Goal: Obtain resource: Obtain resource

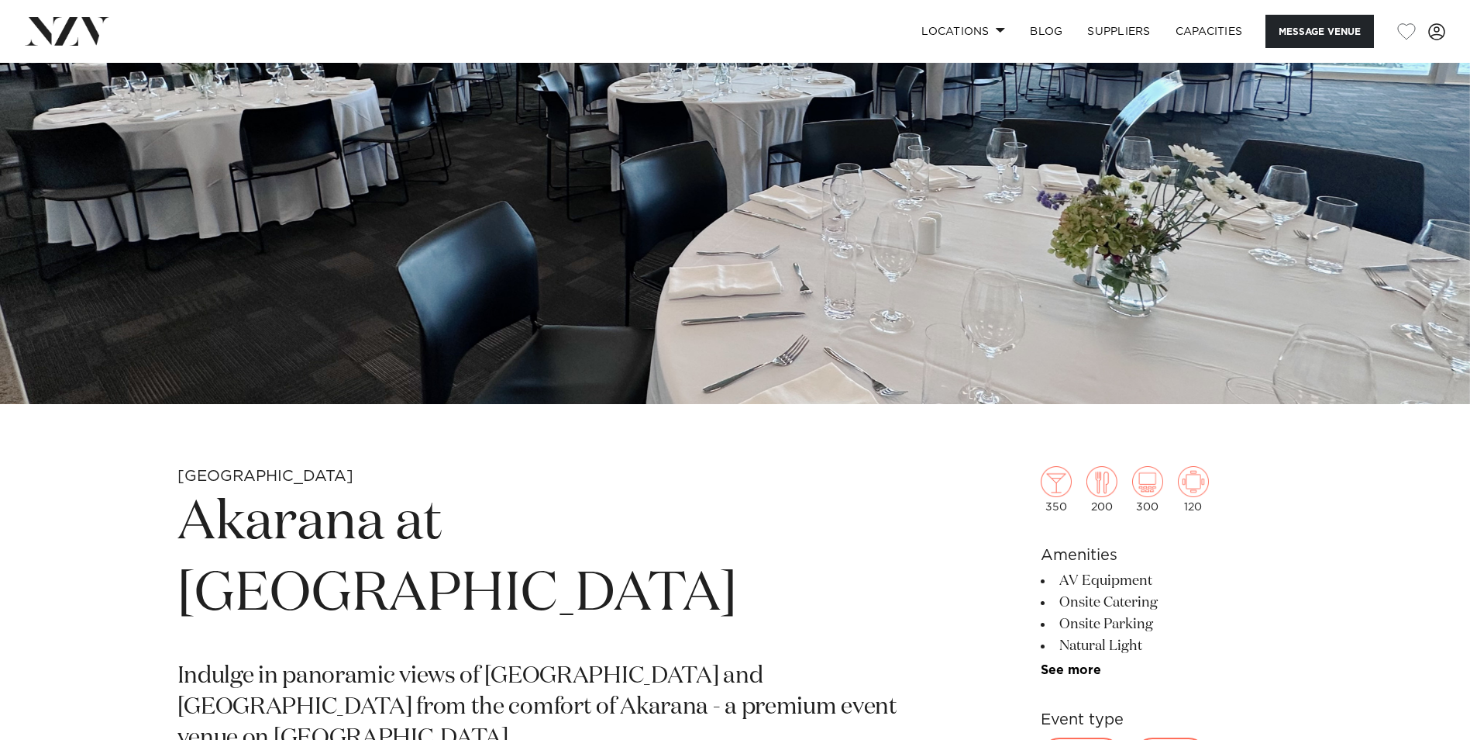
scroll to position [465, 0]
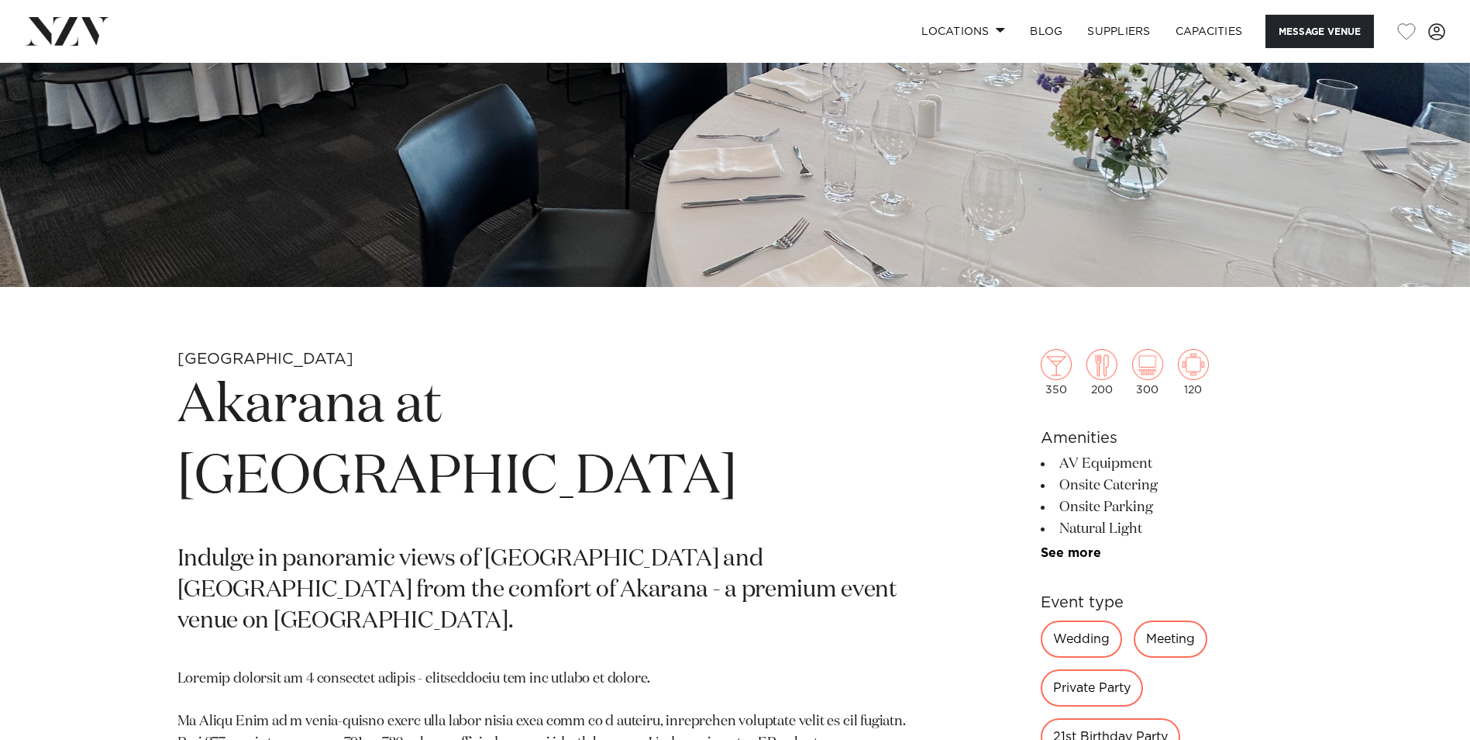
drag, startPoint x: 191, startPoint y: 405, endPoint x: 526, endPoint y: 473, distance: 342.5
click at [526, 473] on h1 "Akarana at [GEOGRAPHIC_DATA]" at bounding box center [554, 442] width 753 height 143
copy h1 "Akarana at [GEOGRAPHIC_DATA]"
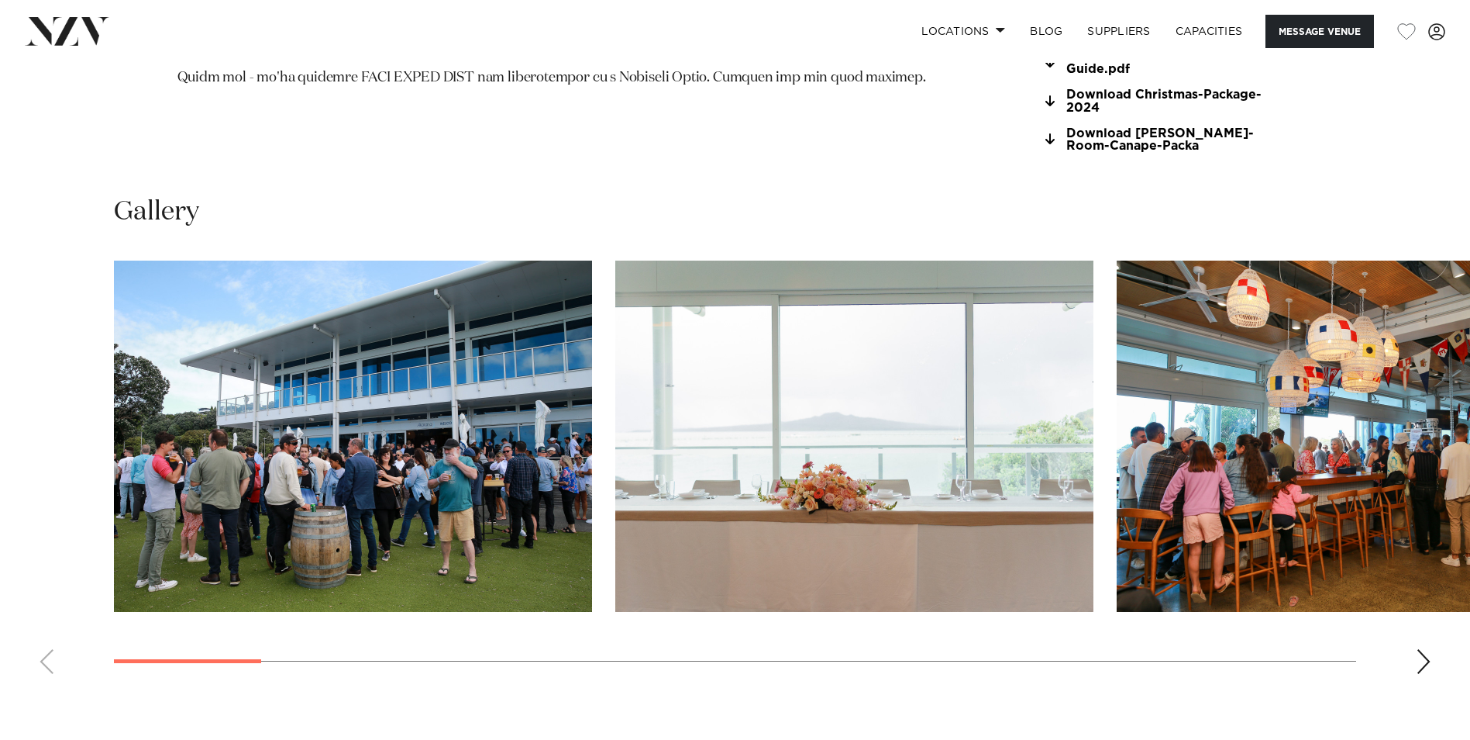
scroll to position [1240, 0]
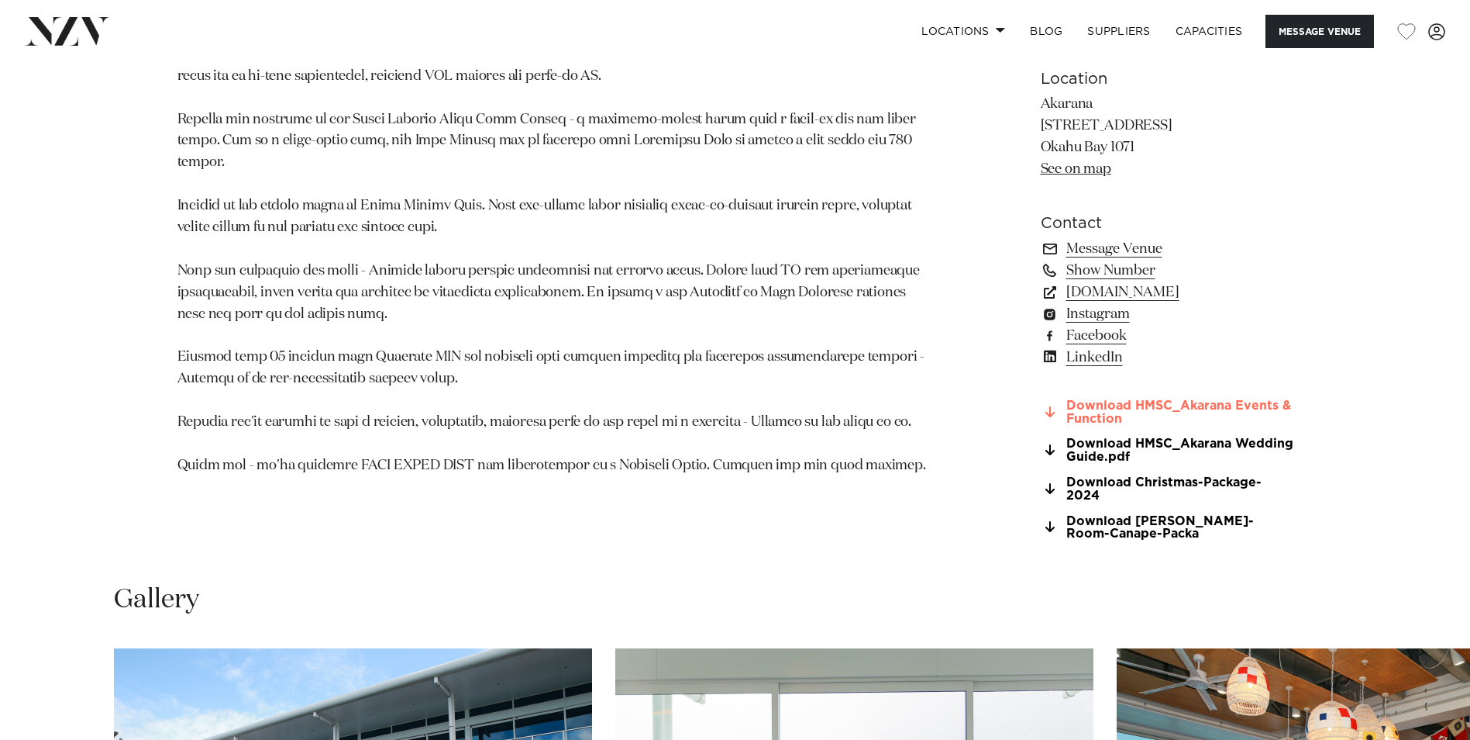
click at [1118, 408] on link "Download HMSC_Akarana Events & Function" at bounding box center [1167, 412] width 253 height 26
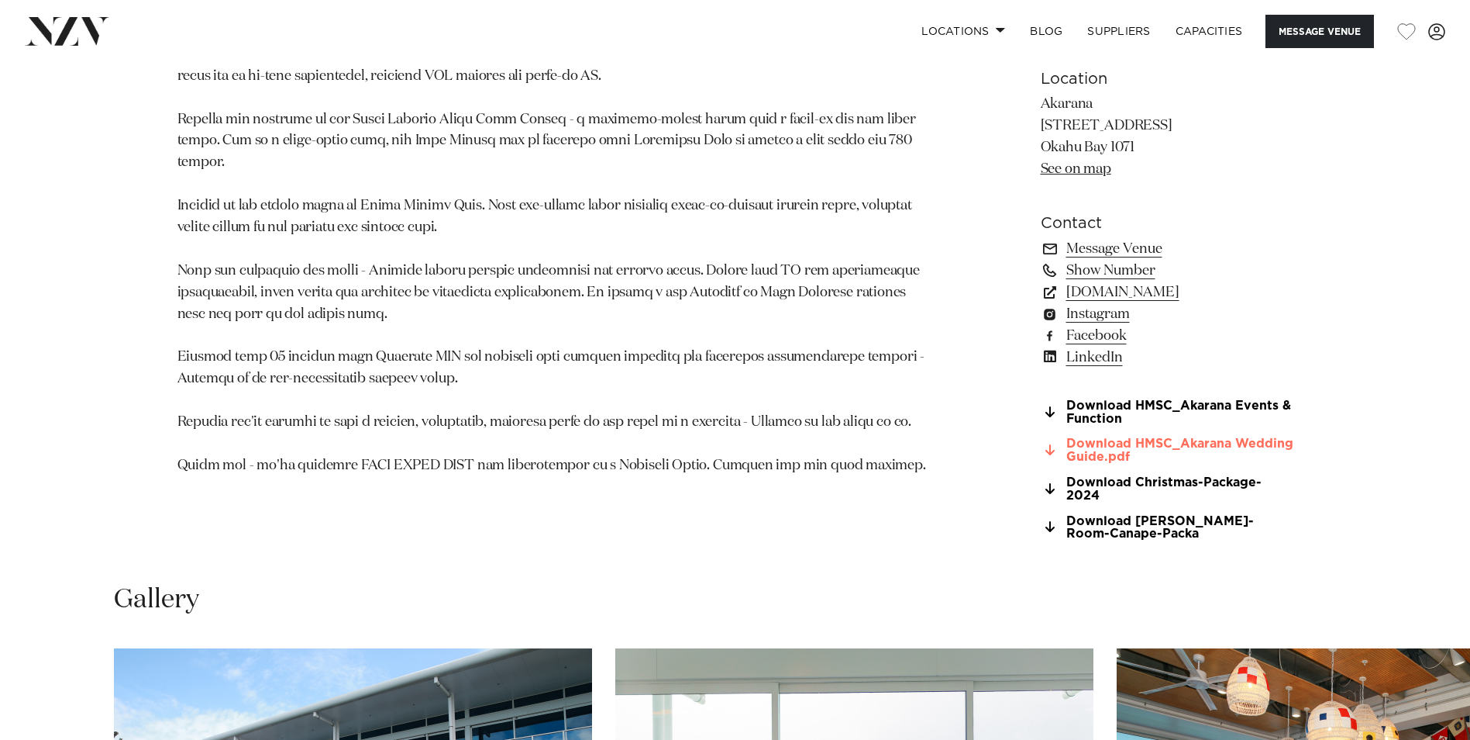
click at [1104, 450] on link "Download HMSC_Akarana Wedding Guide.pdf" at bounding box center [1167, 450] width 253 height 26
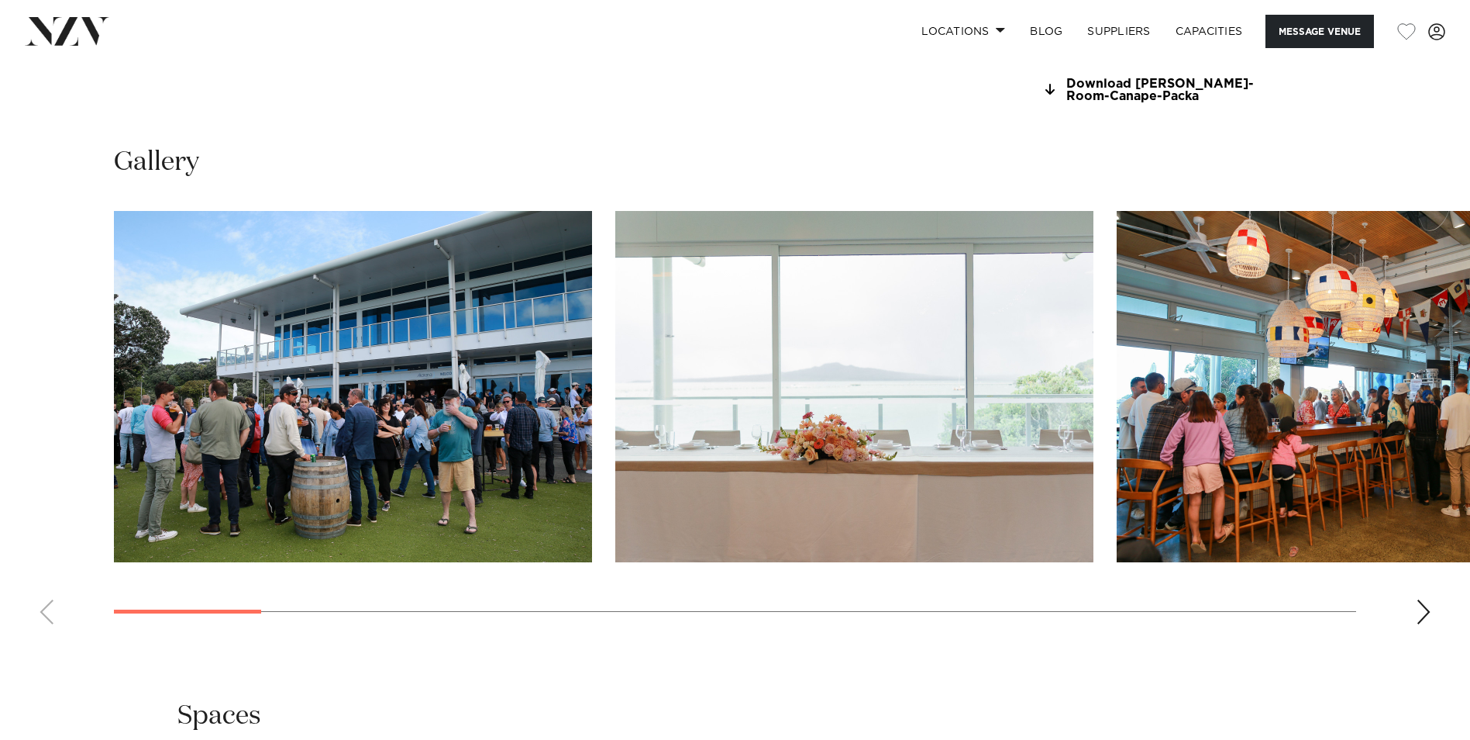
scroll to position [1705, 0]
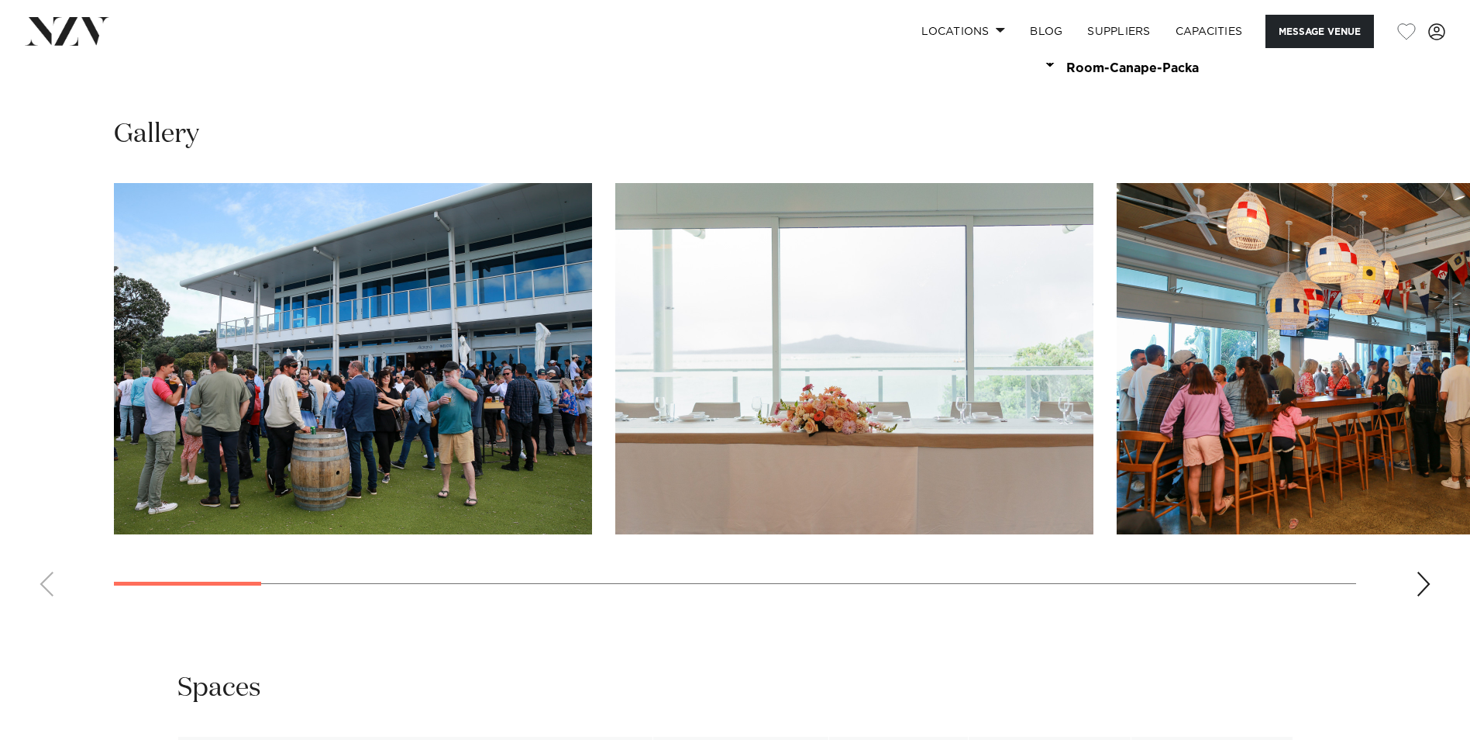
click at [1427, 571] on div "Next slide" at bounding box center [1424, 583] width 16 height 25
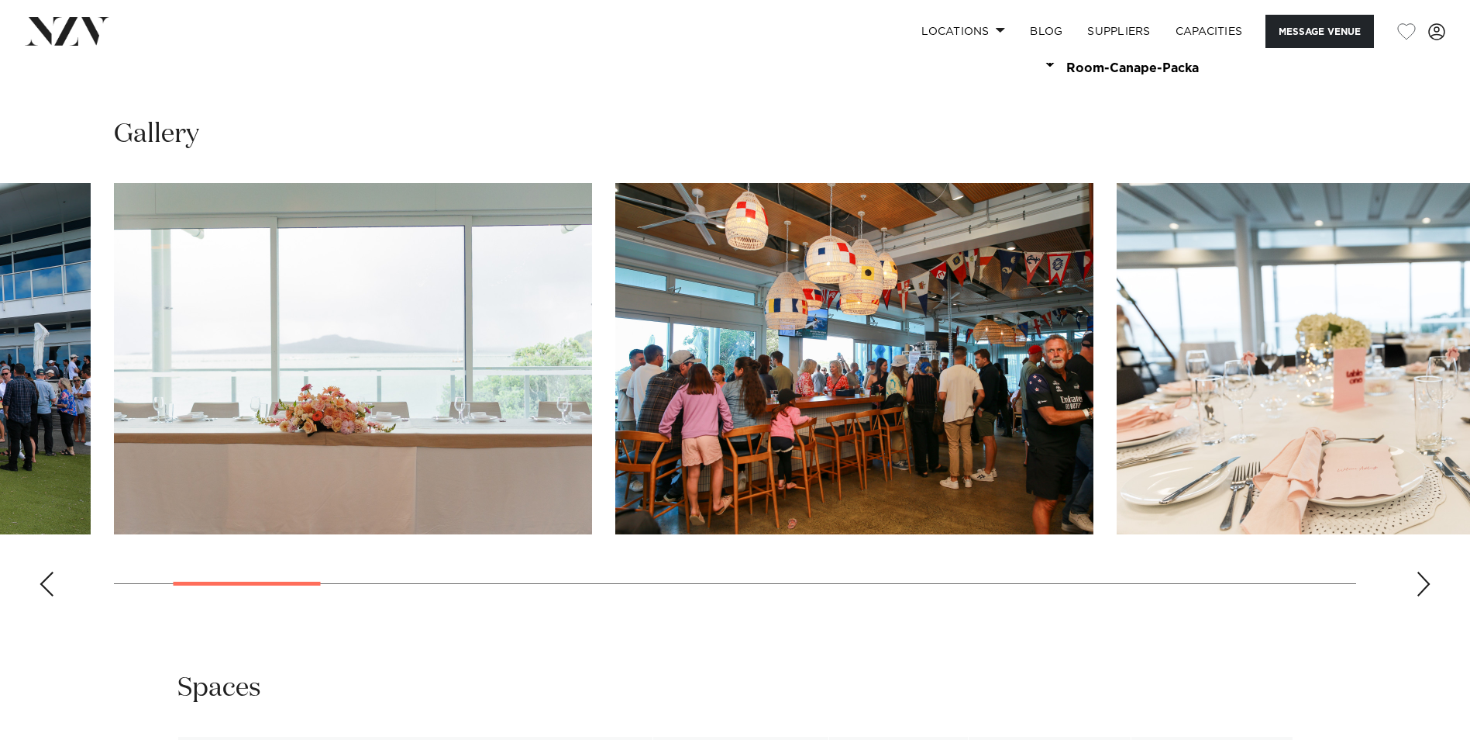
click at [1427, 571] on div "Next slide" at bounding box center [1424, 583] width 16 height 25
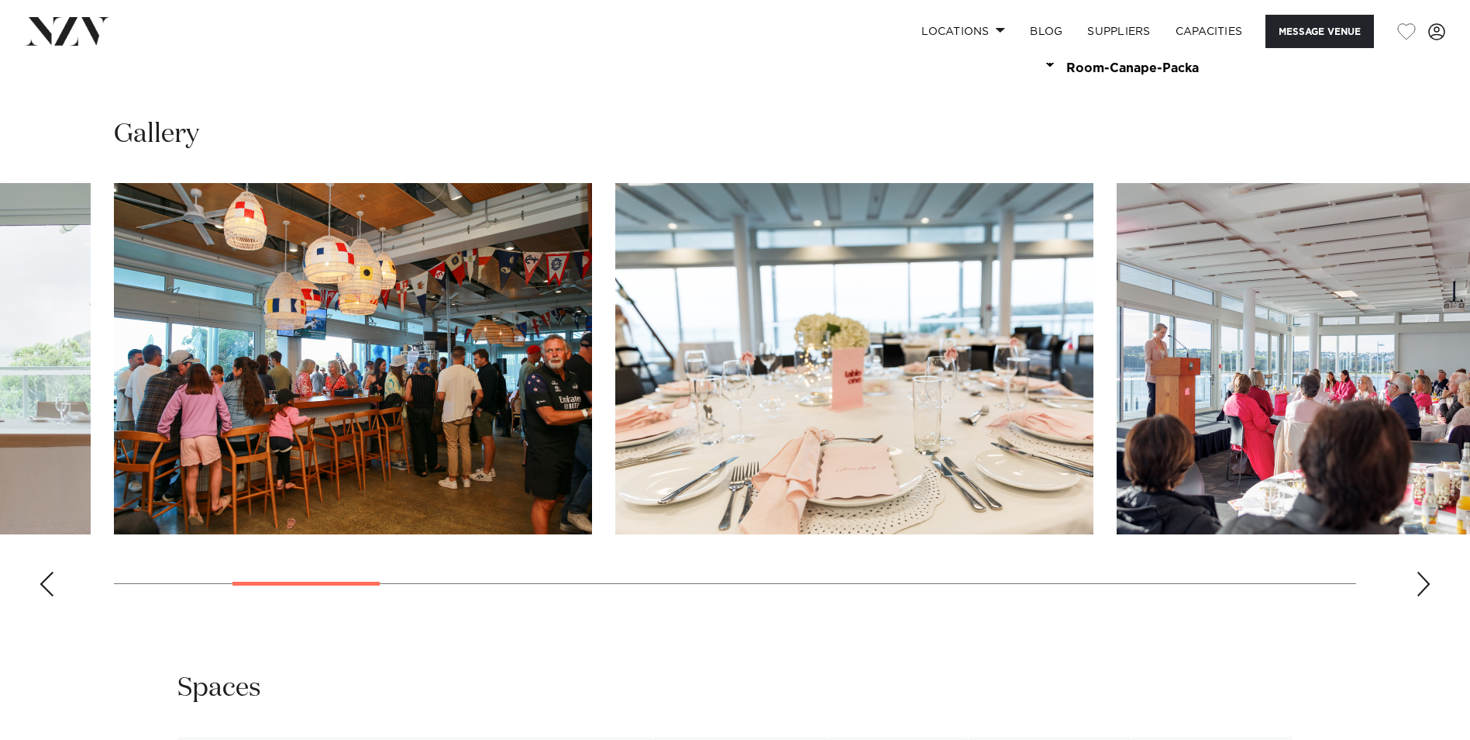
click at [1427, 571] on div "Next slide" at bounding box center [1424, 583] width 16 height 25
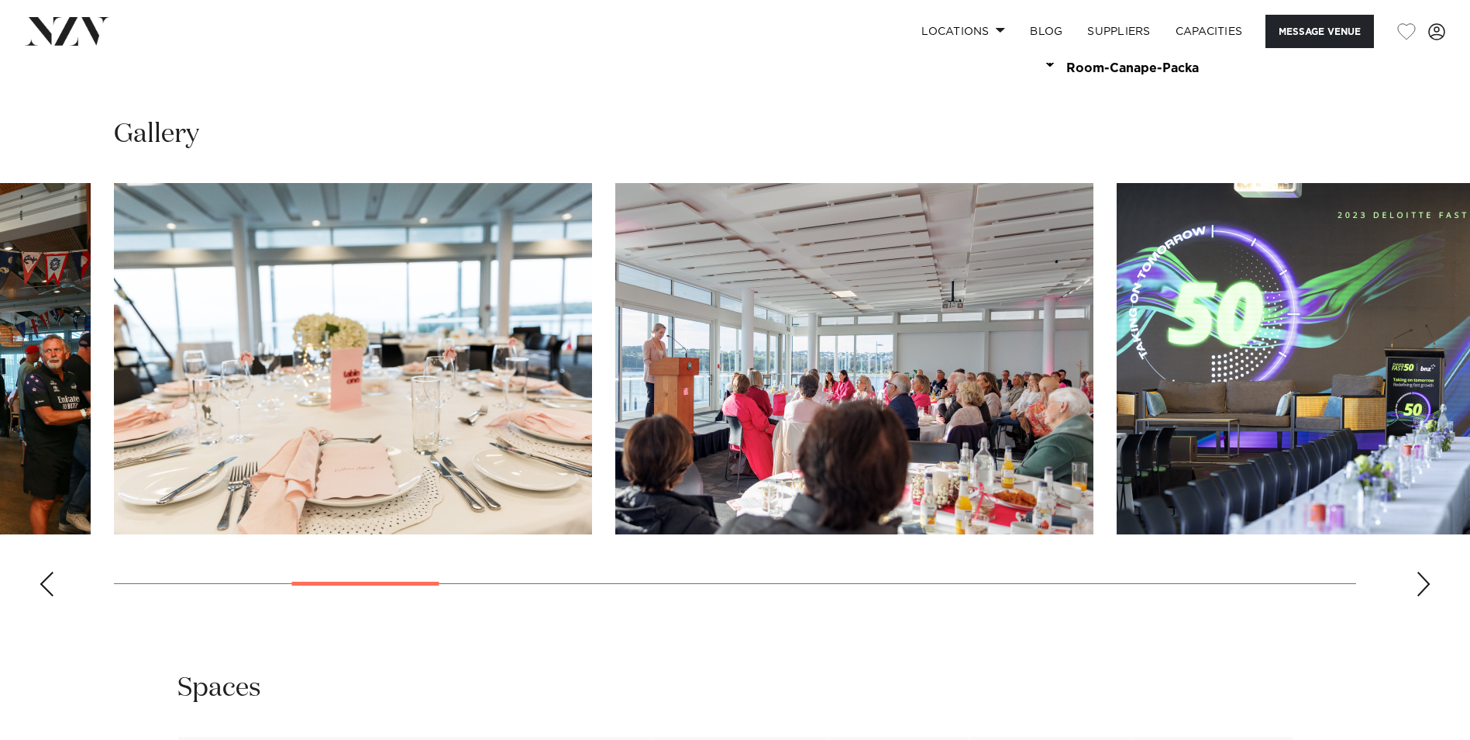
click at [1427, 571] on div "Next slide" at bounding box center [1424, 583] width 16 height 25
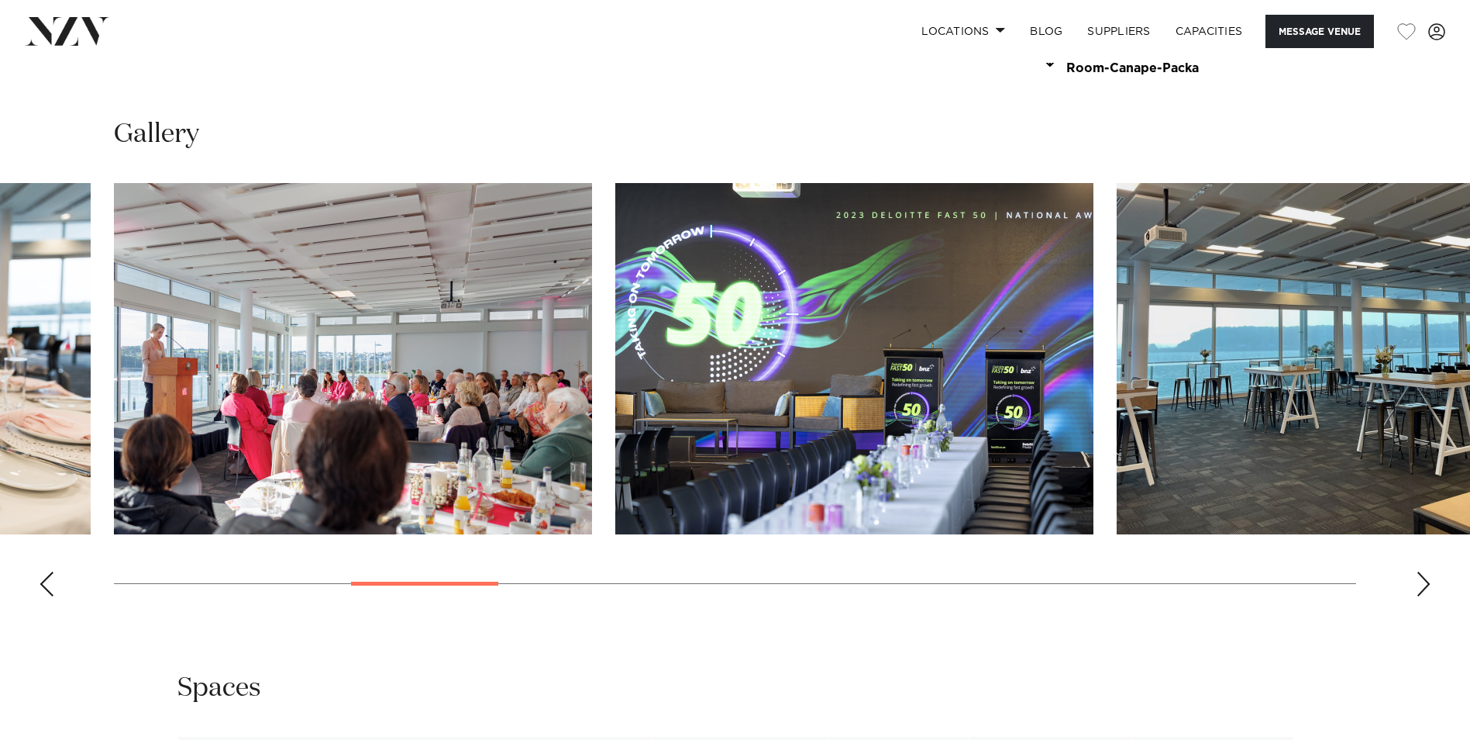
click at [1427, 571] on div "Next slide" at bounding box center [1424, 583] width 16 height 25
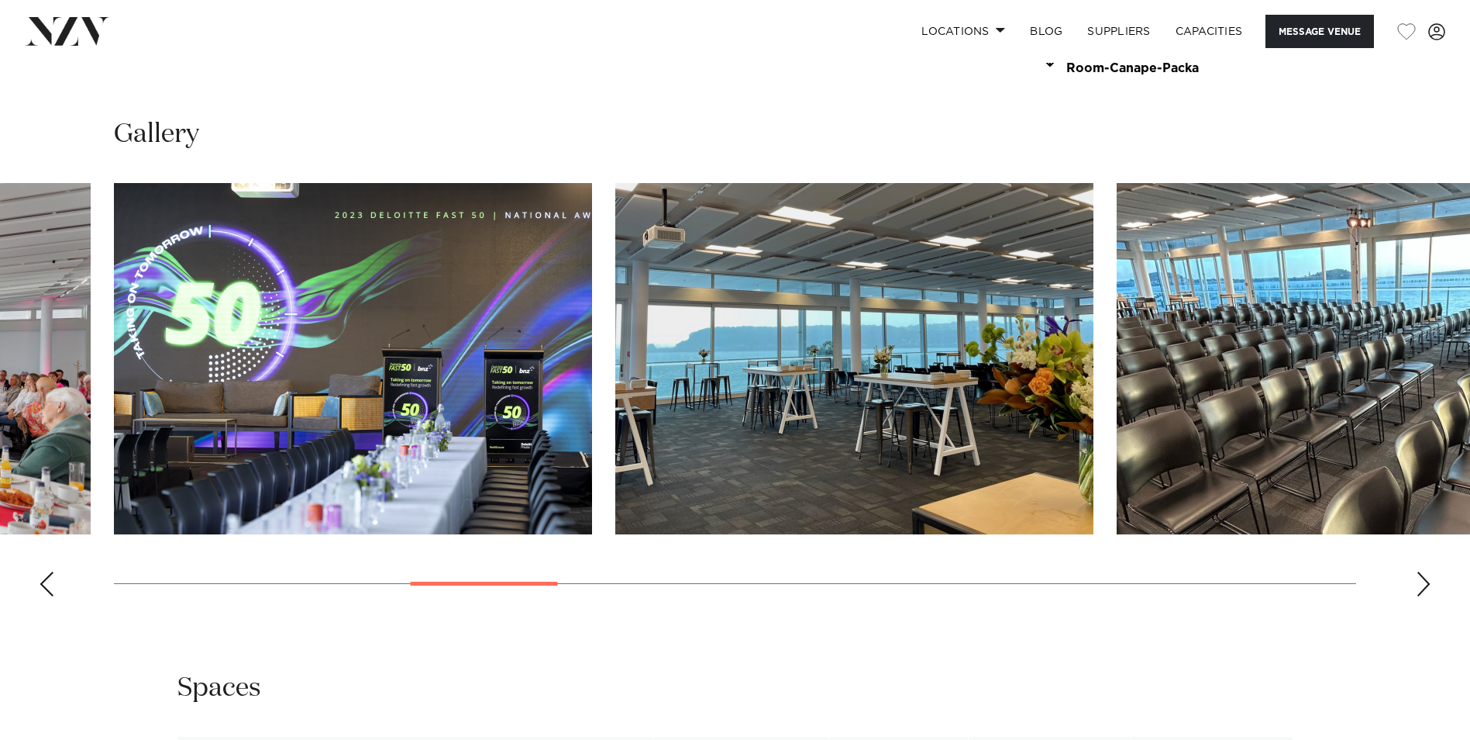
click at [1427, 571] on div "Next slide" at bounding box center [1424, 583] width 16 height 25
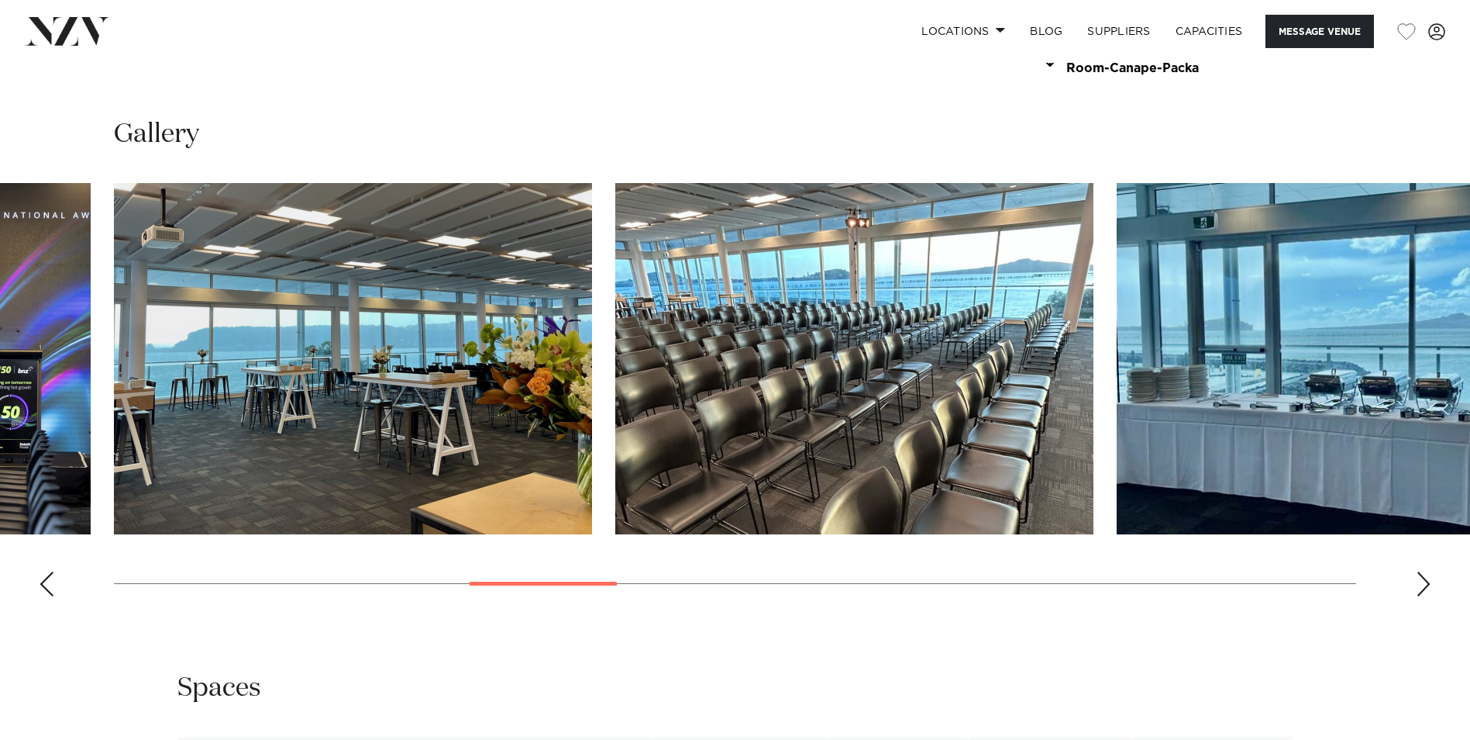
click at [1427, 571] on div "Next slide" at bounding box center [1424, 583] width 16 height 25
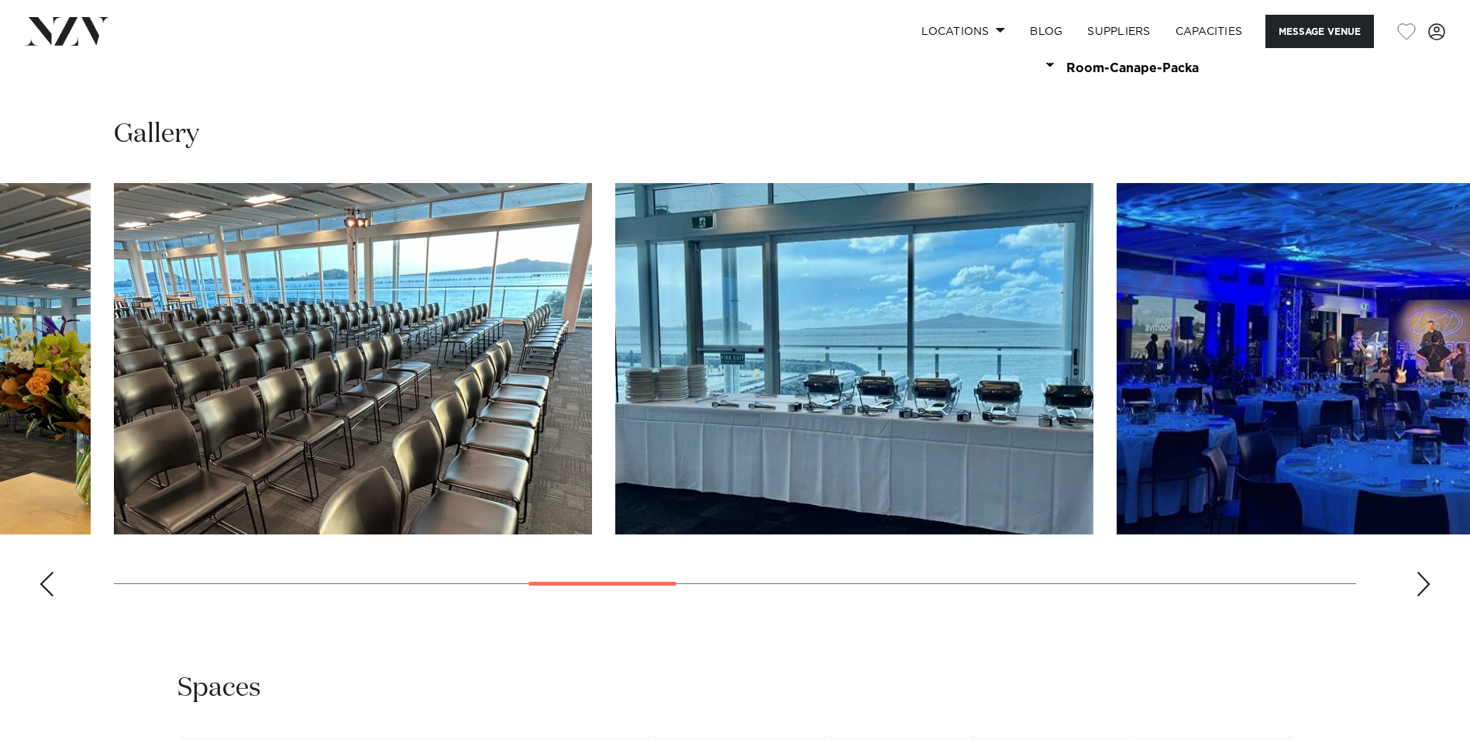
click at [1427, 571] on div "Next slide" at bounding box center [1424, 583] width 16 height 25
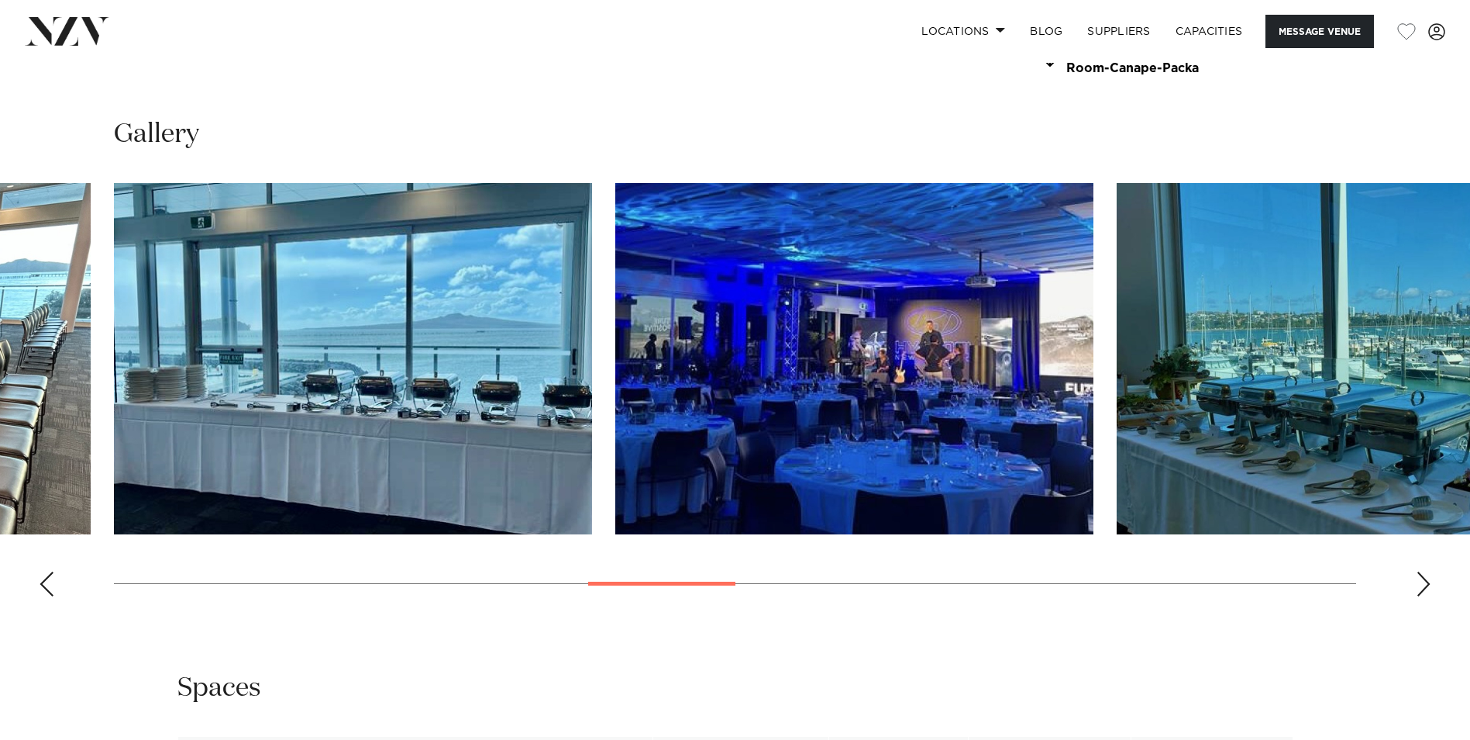
click at [1427, 571] on div "Next slide" at bounding box center [1424, 583] width 16 height 25
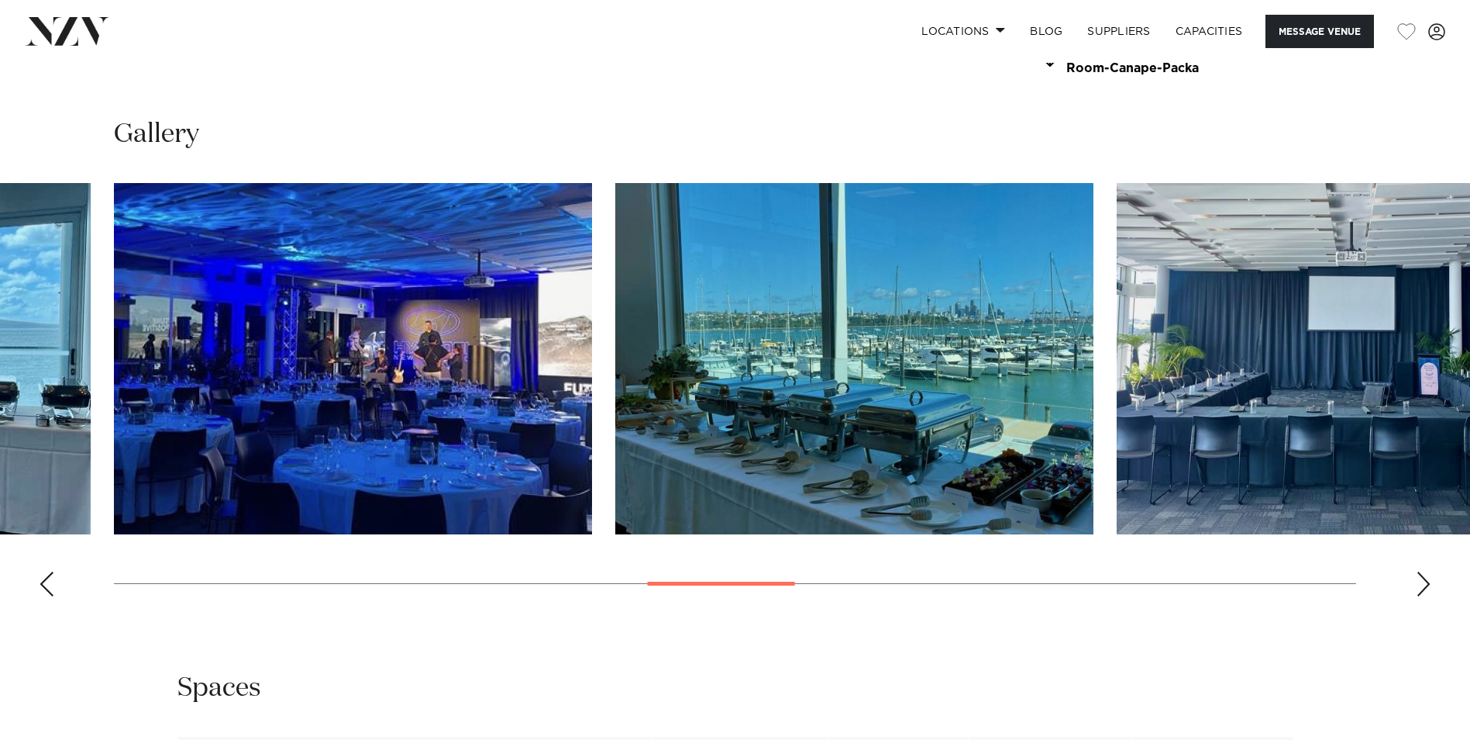
click at [1427, 571] on div "Next slide" at bounding box center [1424, 583] width 16 height 25
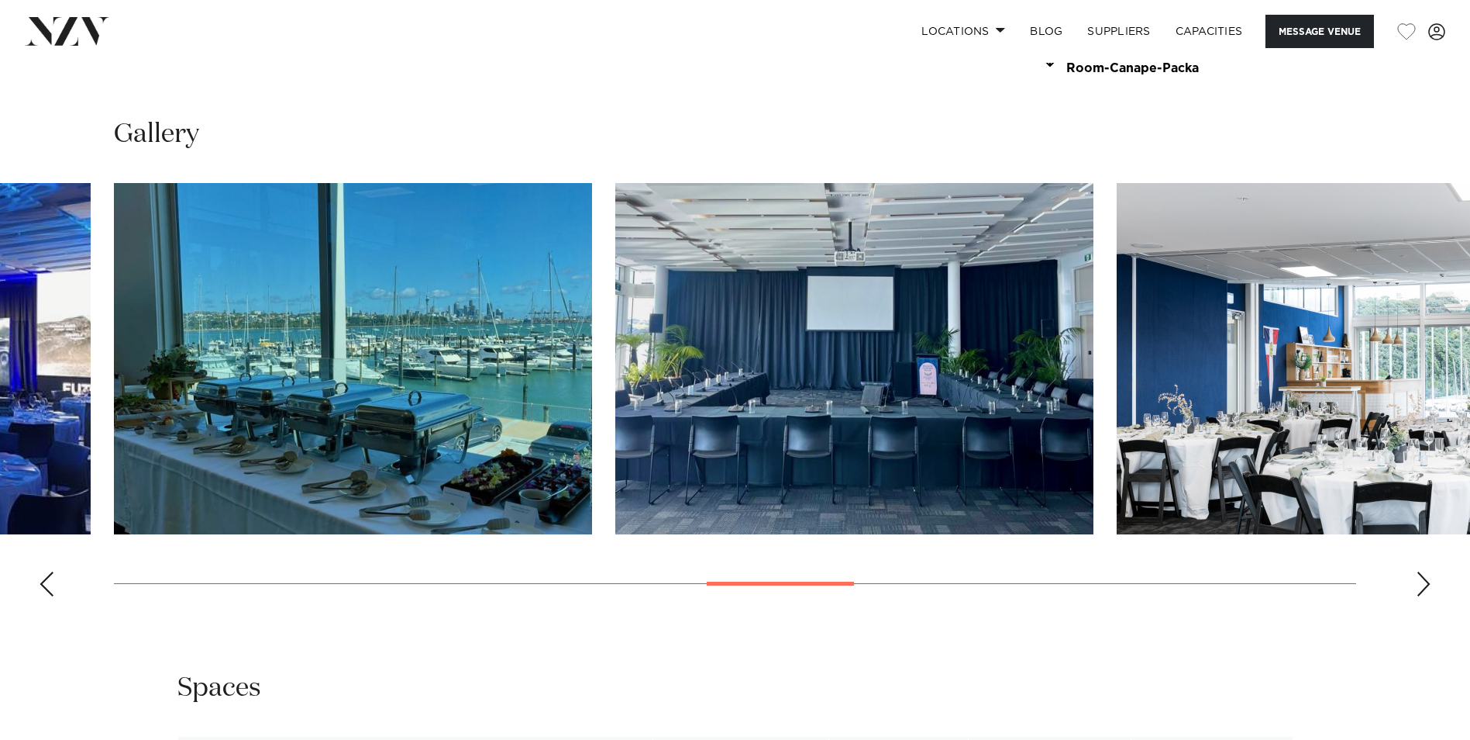
click at [1427, 571] on div "Next slide" at bounding box center [1424, 583] width 16 height 25
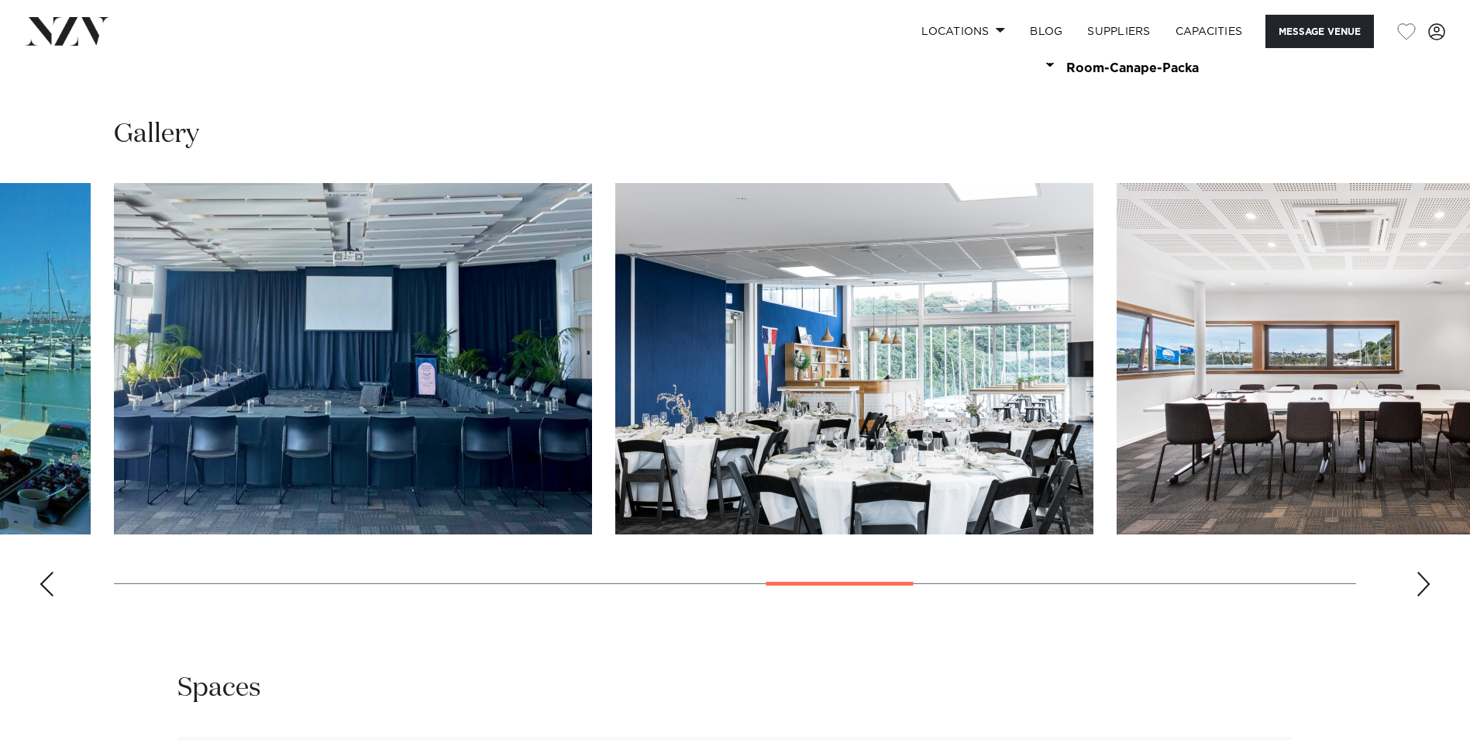
click at [1427, 571] on div "Next slide" at bounding box center [1424, 583] width 16 height 25
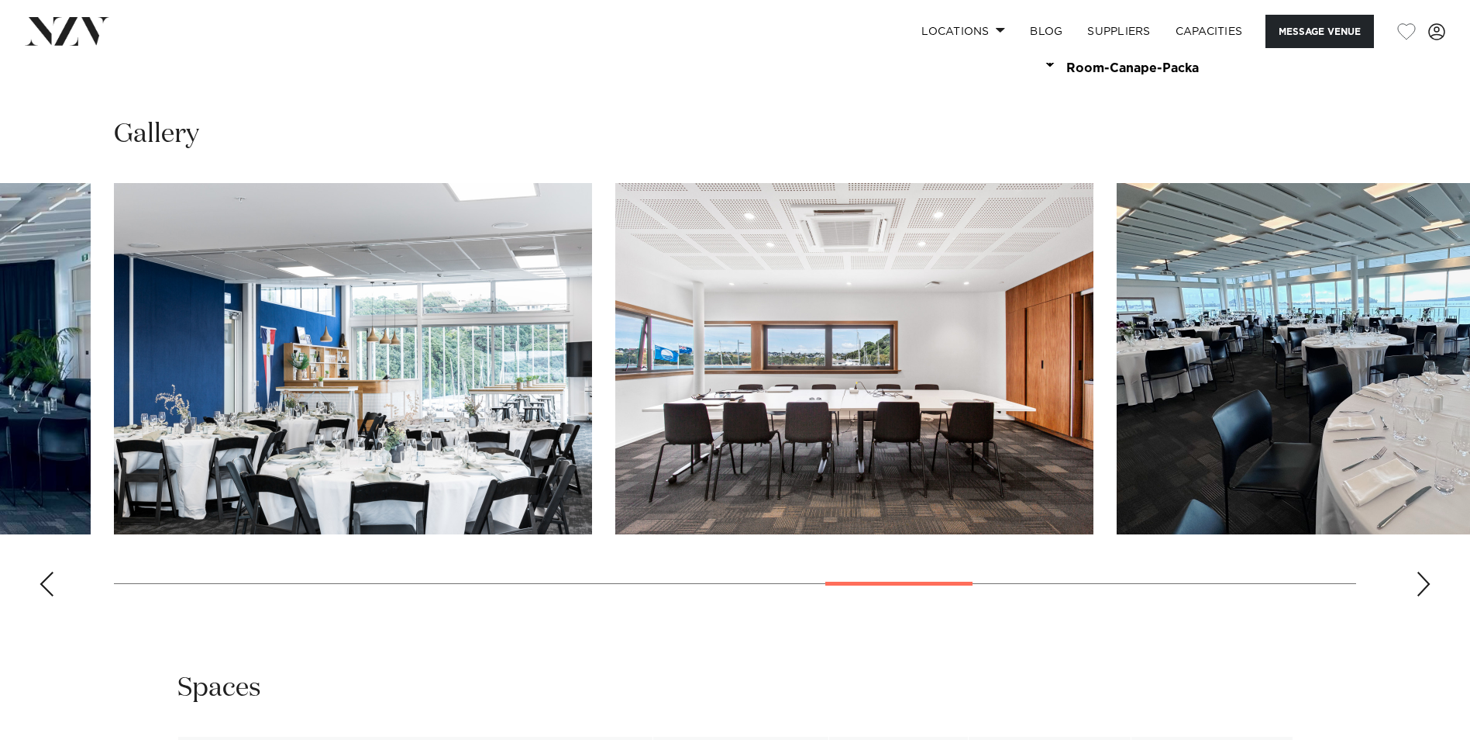
click at [1427, 571] on div "Next slide" at bounding box center [1424, 583] width 16 height 25
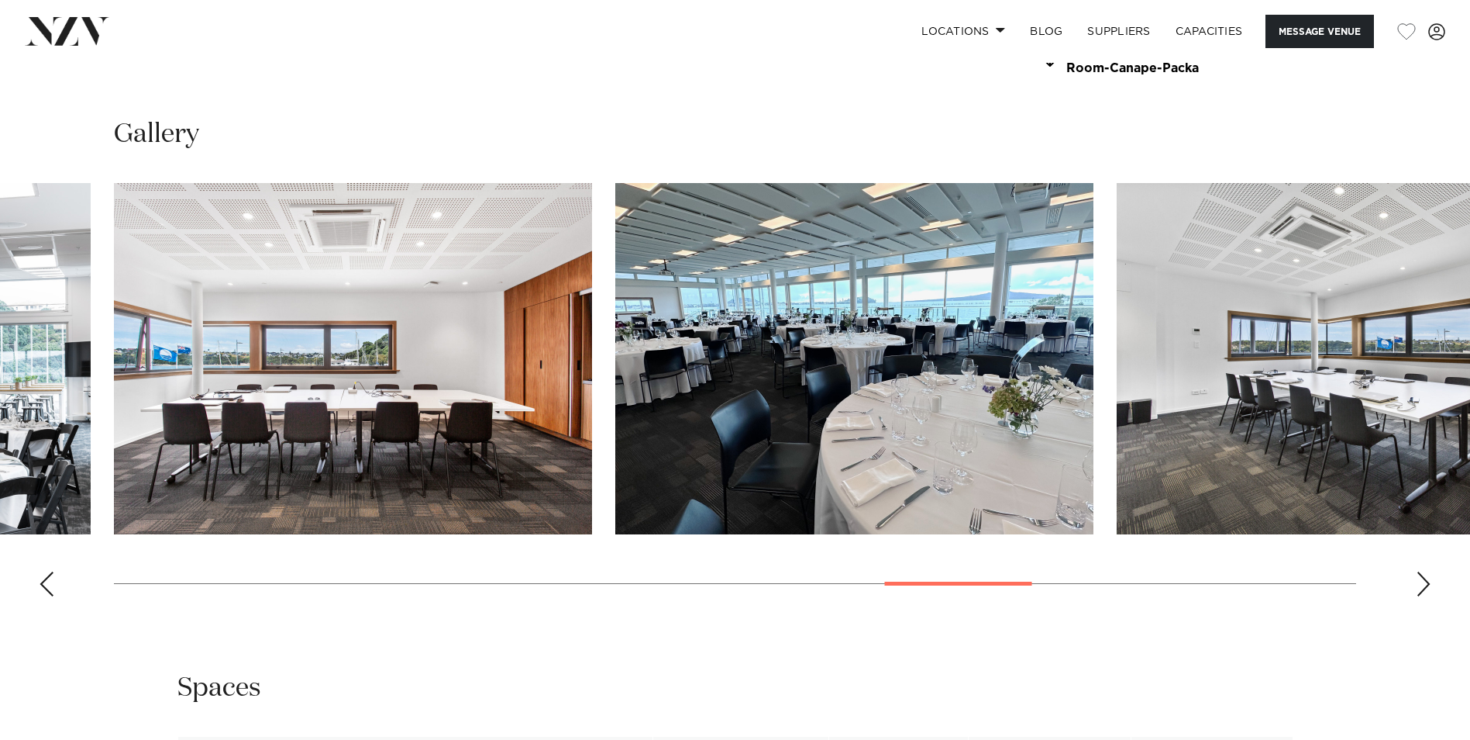
click at [1427, 571] on div "Next slide" at bounding box center [1424, 583] width 16 height 25
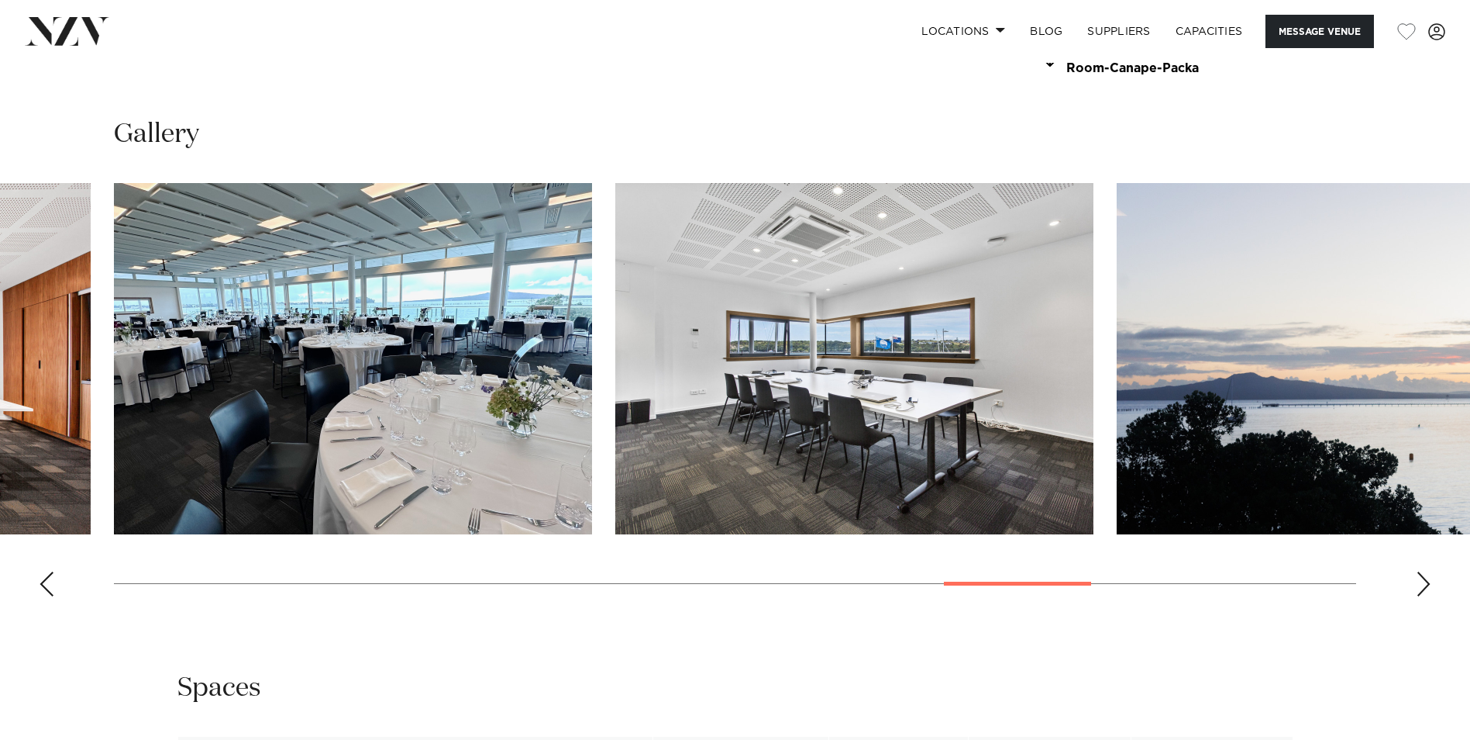
click at [1421, 571] on div "Next slide" at bounding box center [1424, 583] width 16 height 25
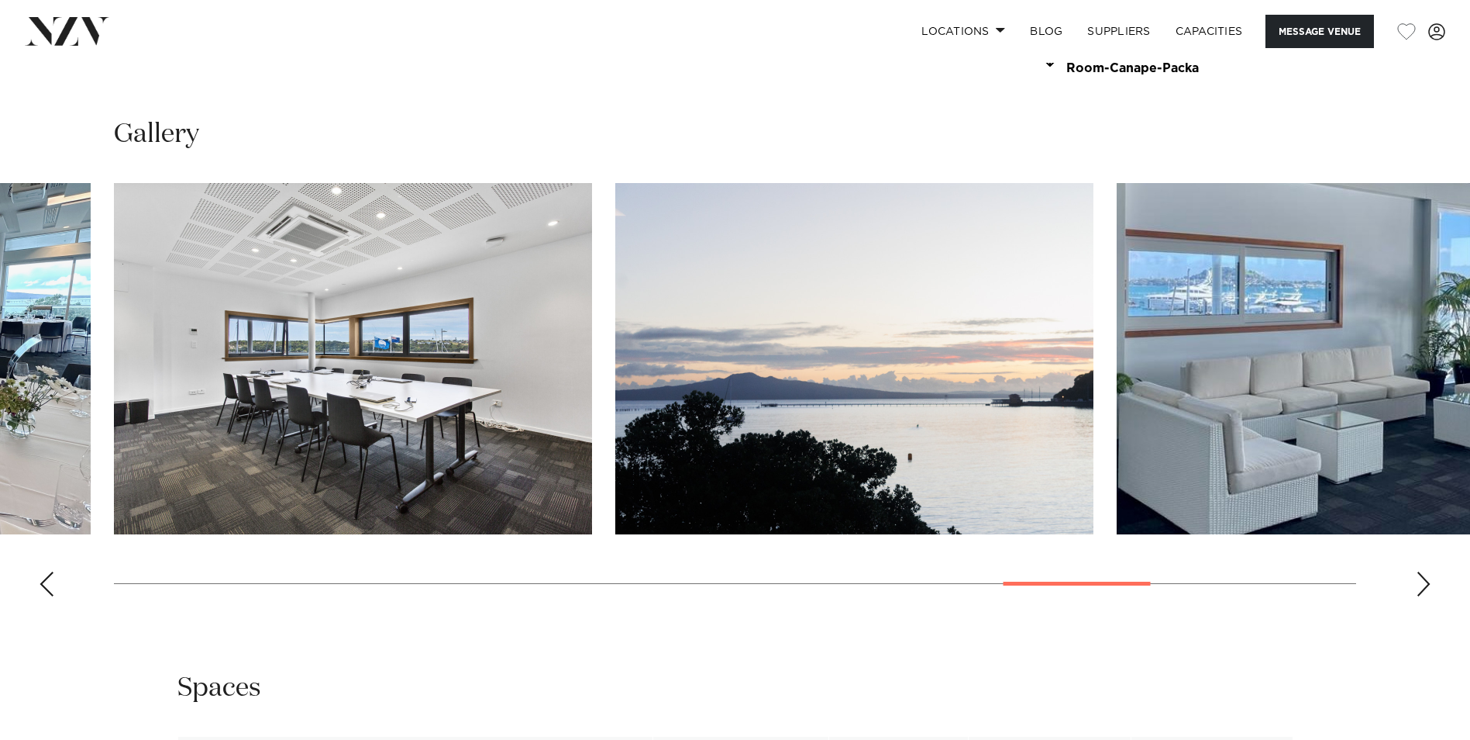
click at [1421, 571] on div "Next slide" at bounding box center [1424, 583] width 16 height 25
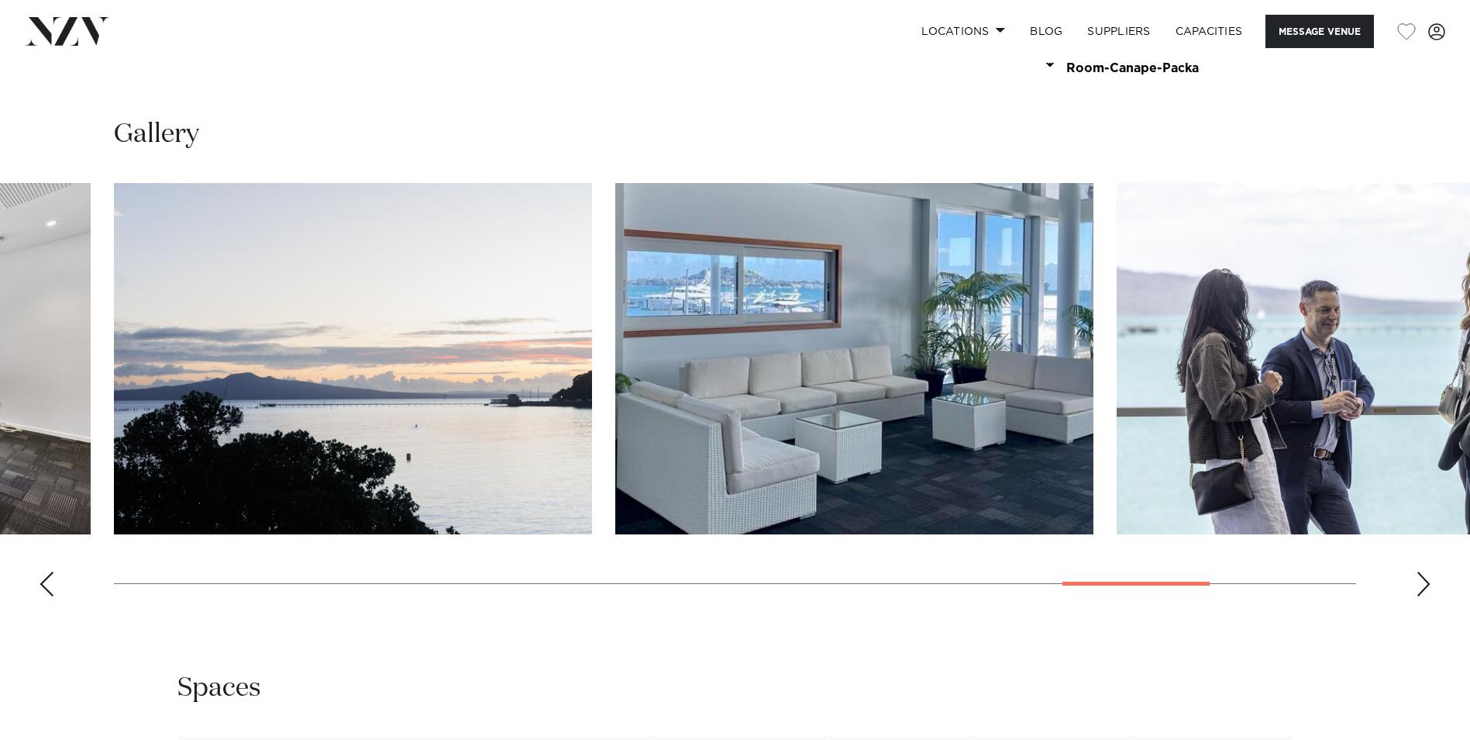
click at [1421, 571] on div "Next slide" at bounding box center [1424, 583] width 16 height 25
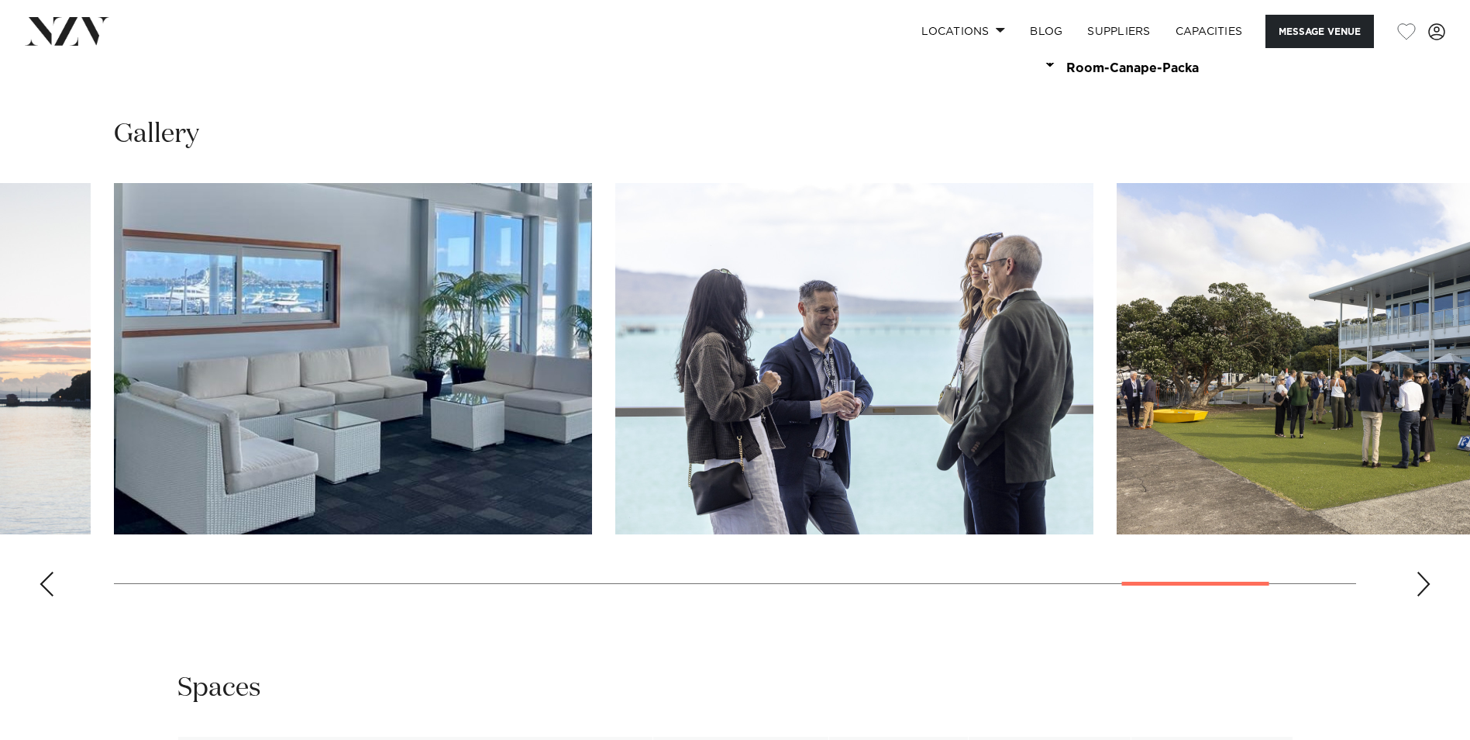
click at [1421, 571] on div "Next slide" at bounding box center [1424, 583] width 16 height 25
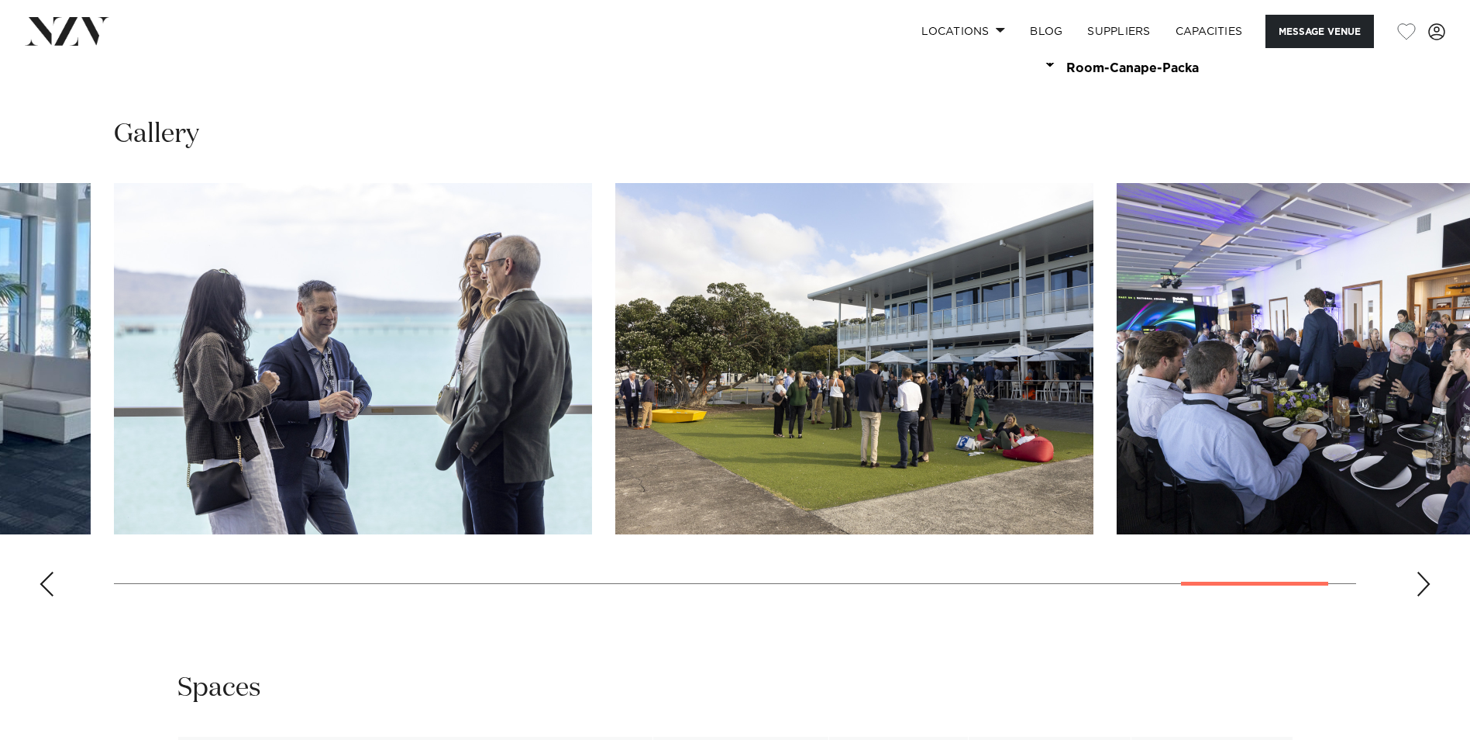
click at [1421, 571] on div "Next slide" at bounding box center [1424, 583] width 16 height 25
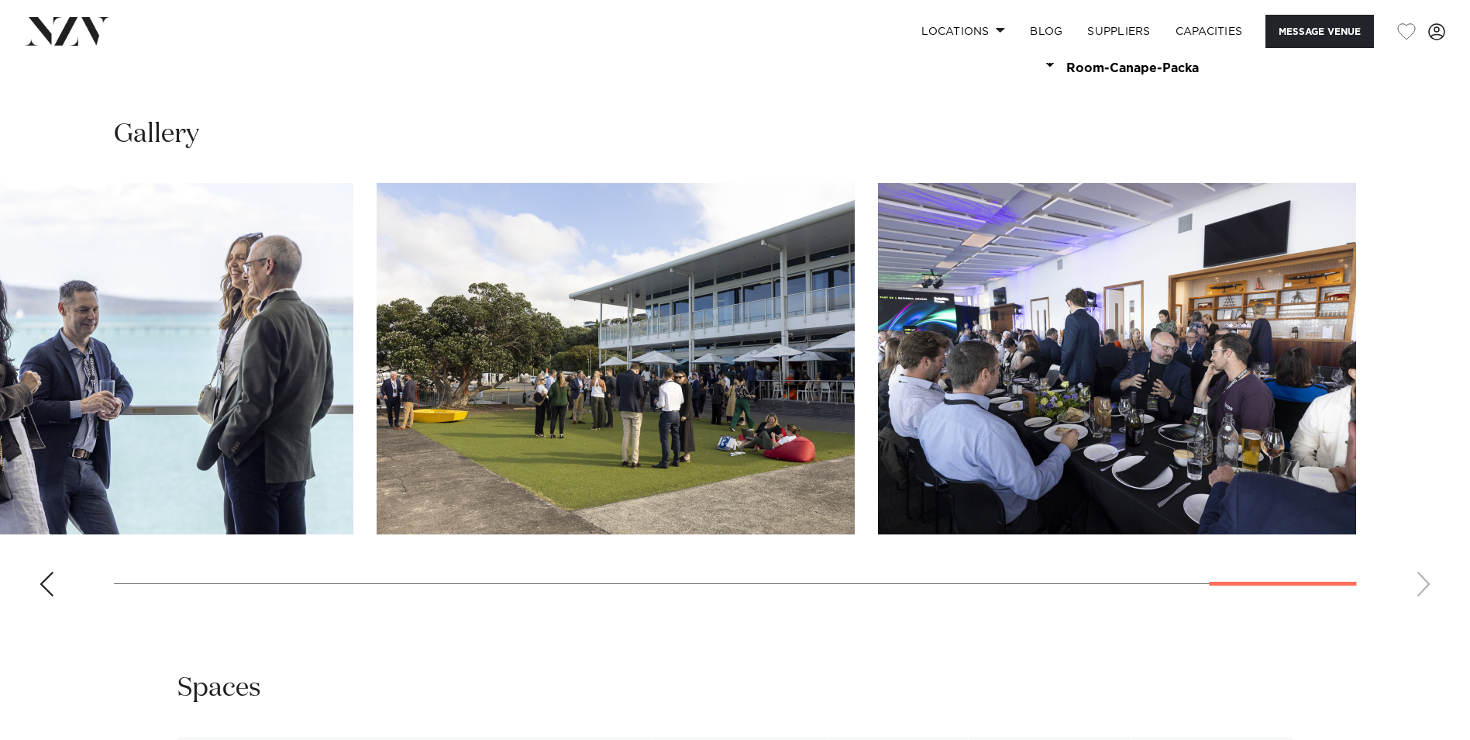
click at [52, 571] on div "Previous slide" at bounding box center [47, 583] width 16 height 25
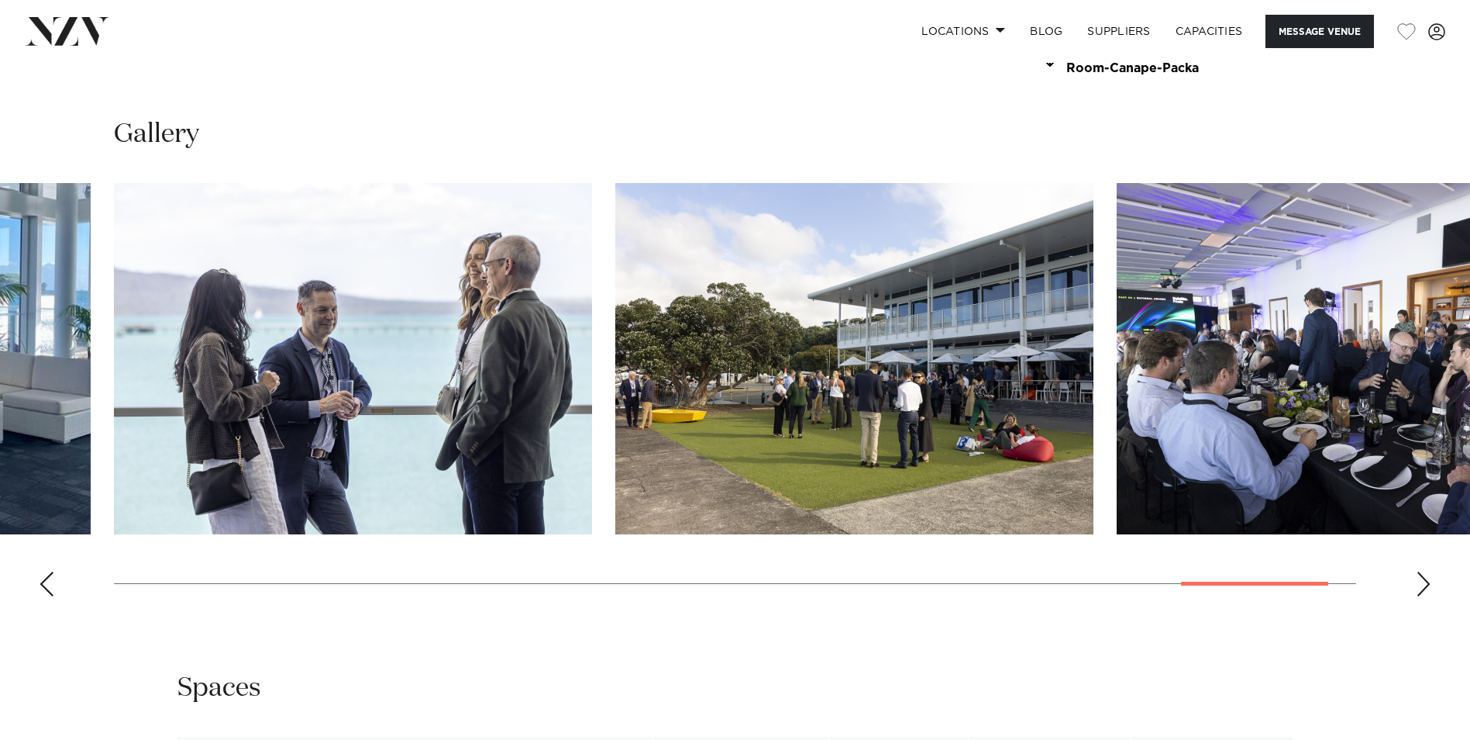
click at [50, 571] on div "Previous slide" at bounding box center [47, 583] width 16 height 25
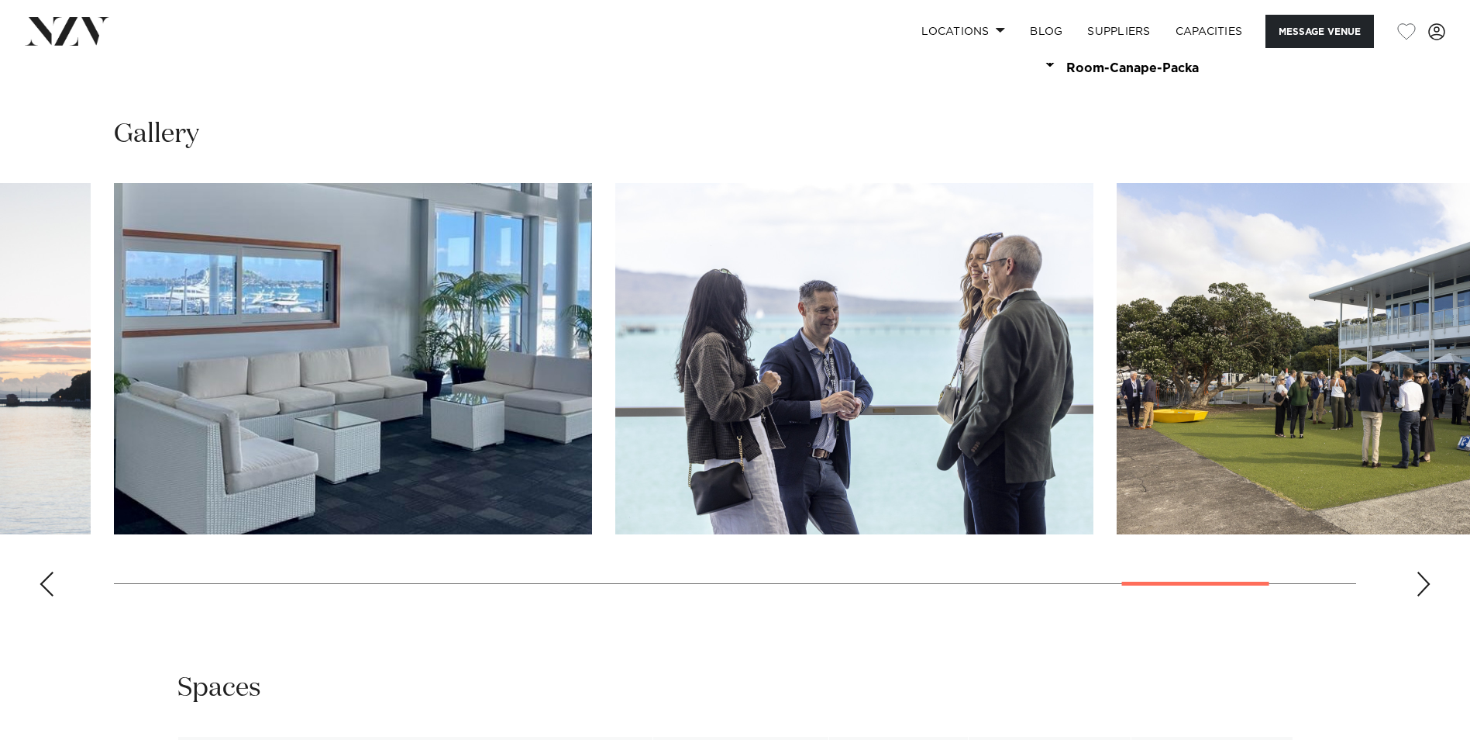
click at [50, 571] on div "Previous slide" at bounding box center [47, 583] width 16 height 25
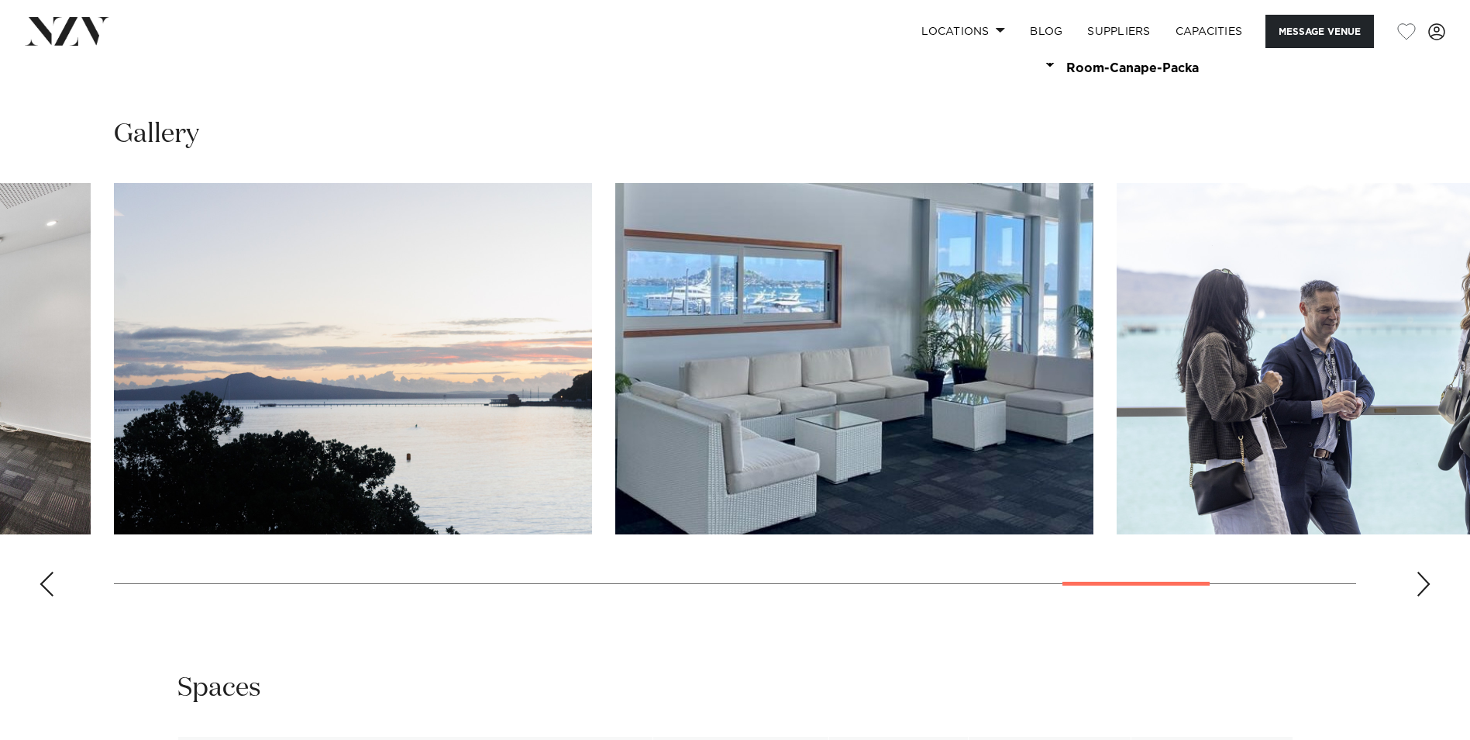
click at [50, 571] on div "Previous slide" at bounding box center [47, 583] width 16 height 25
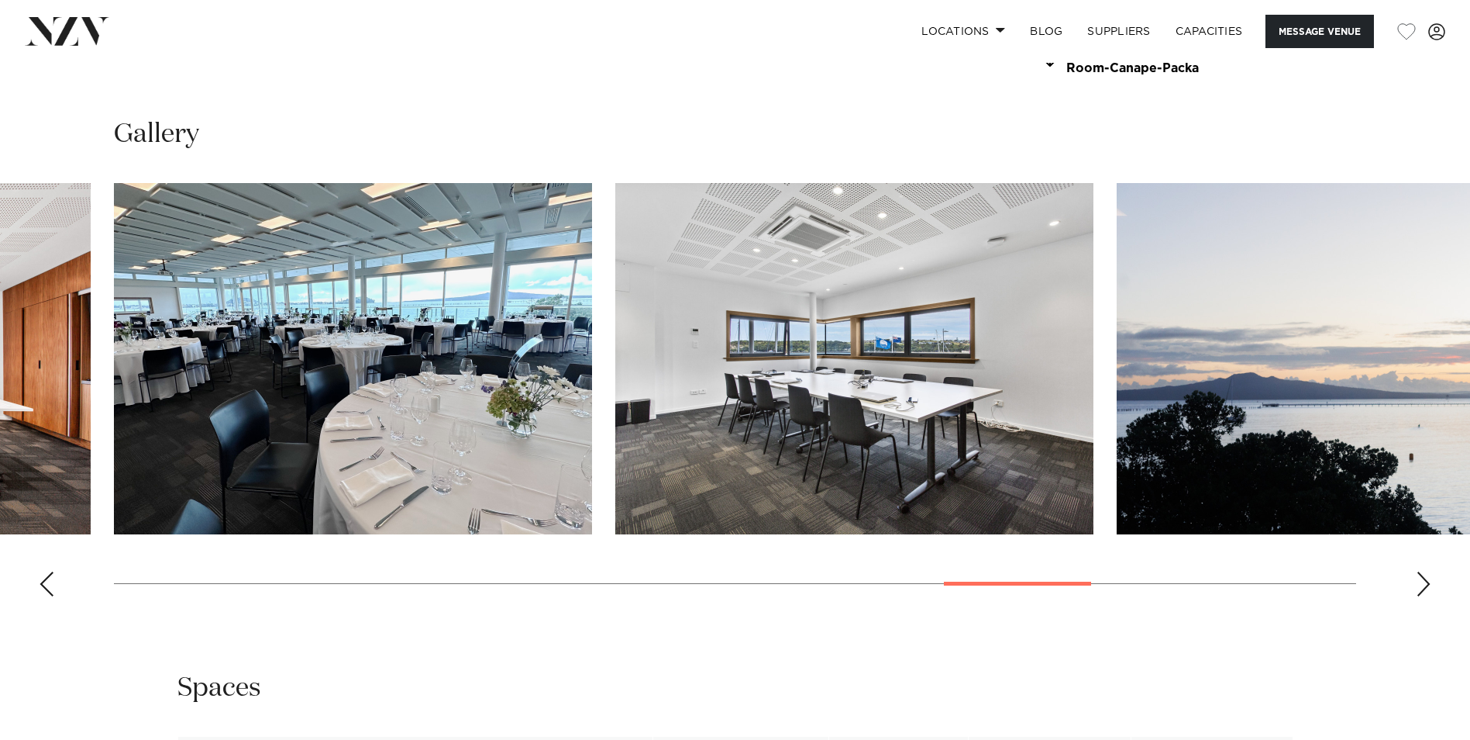
click at [50, 571] on div "Previous slide" at bounding box center [47, 583] width 16 height 25
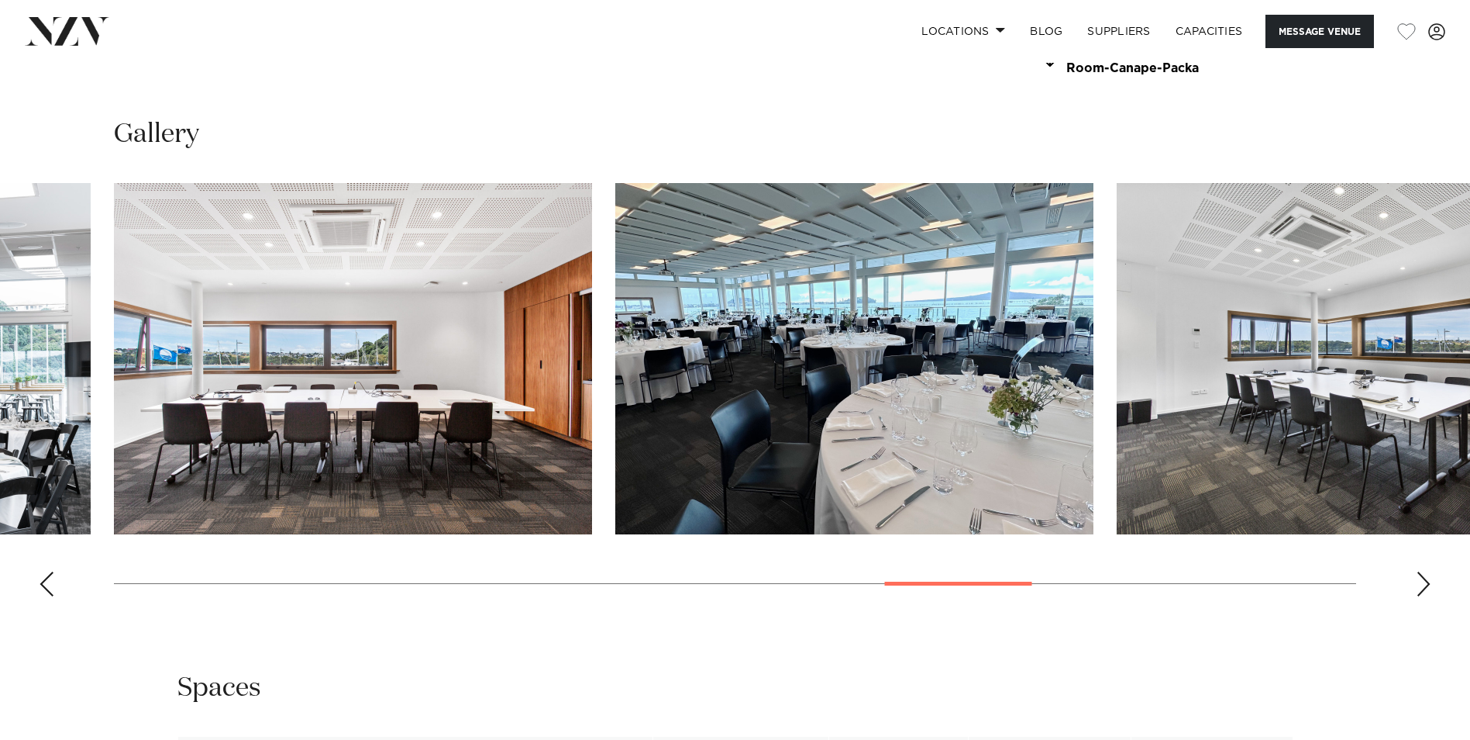
click at [50, 571] on div "Previous slide" at bounding box center [47, 583] width 16 height 25
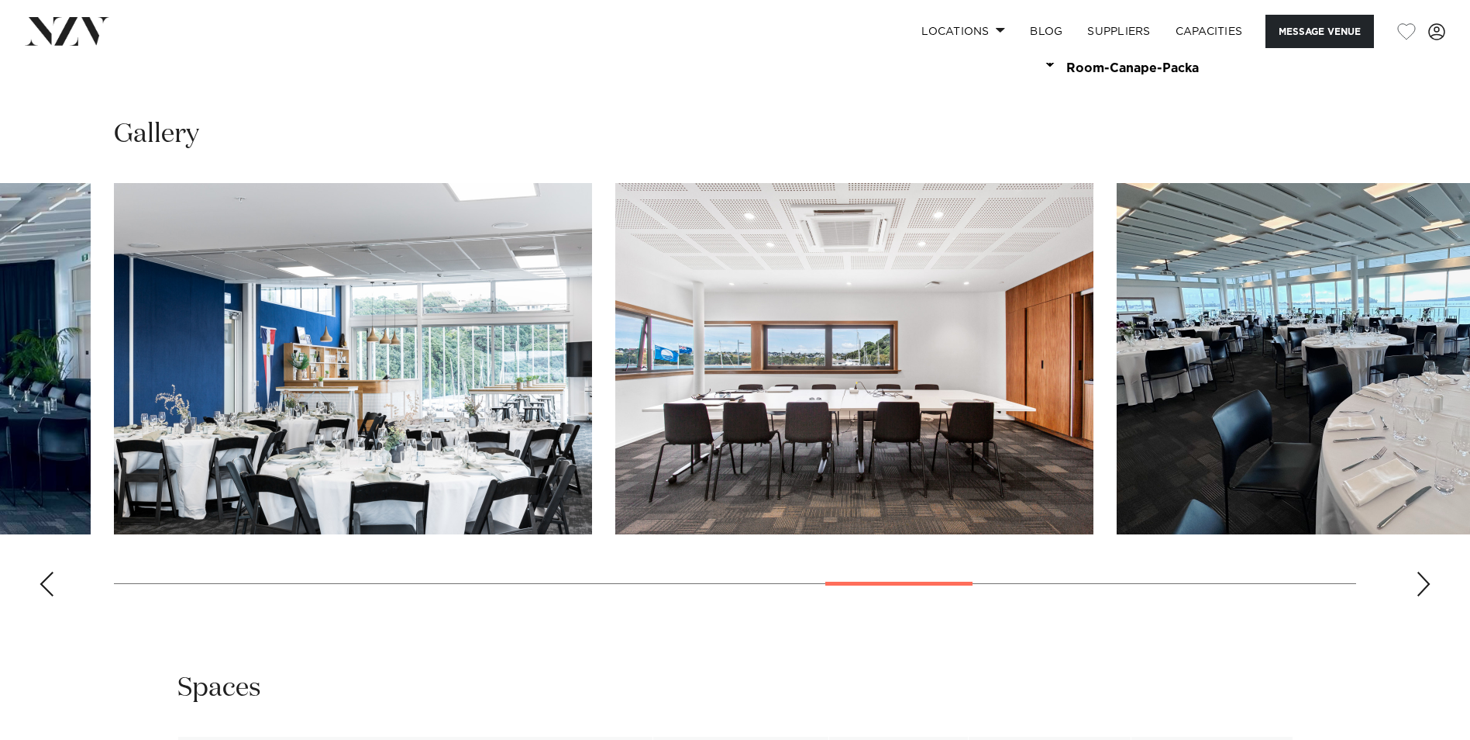
click at [50, 571] on div "Previous slide" at bounding box center [47, 583] width 16 height 25
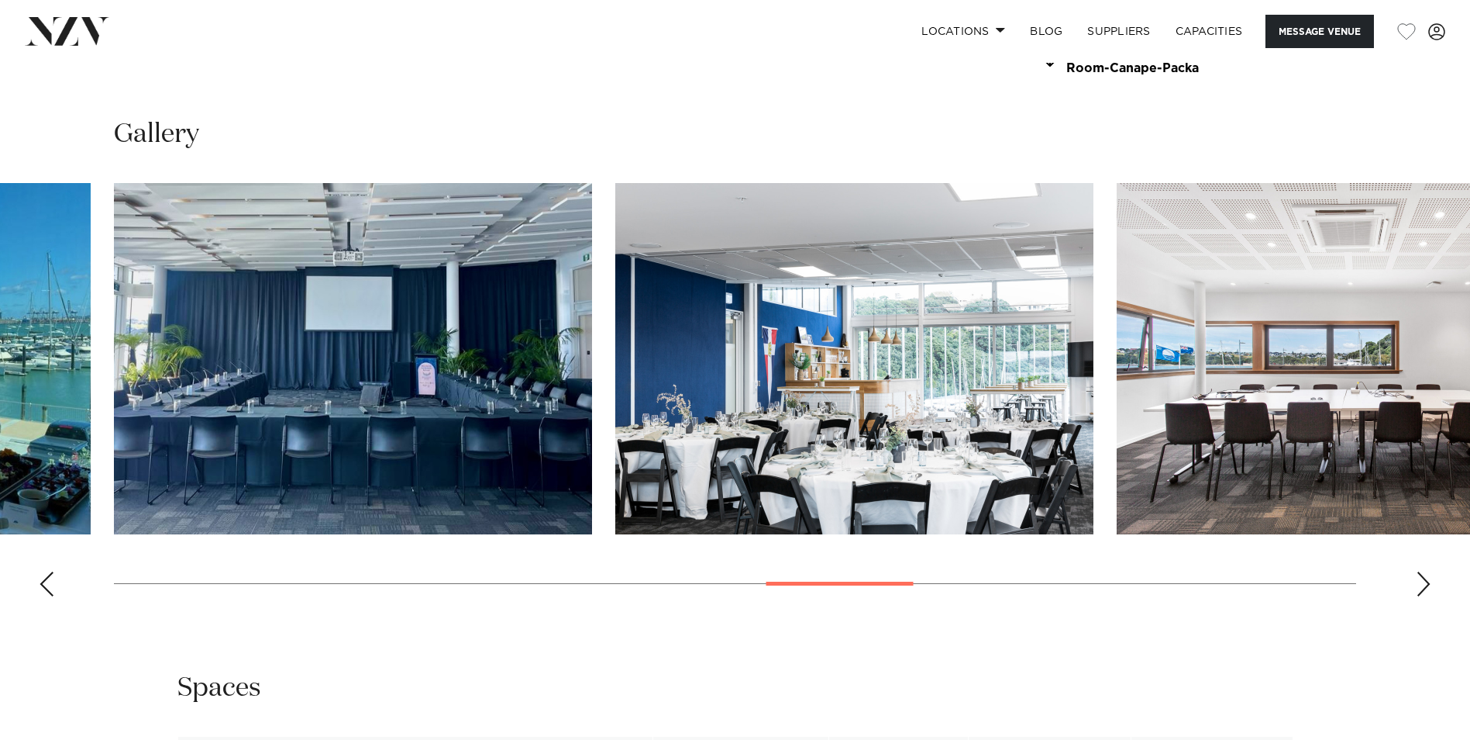
click at [50, 571] on div "Previous slide" at bounding box center [47, 583] width 16 height 25
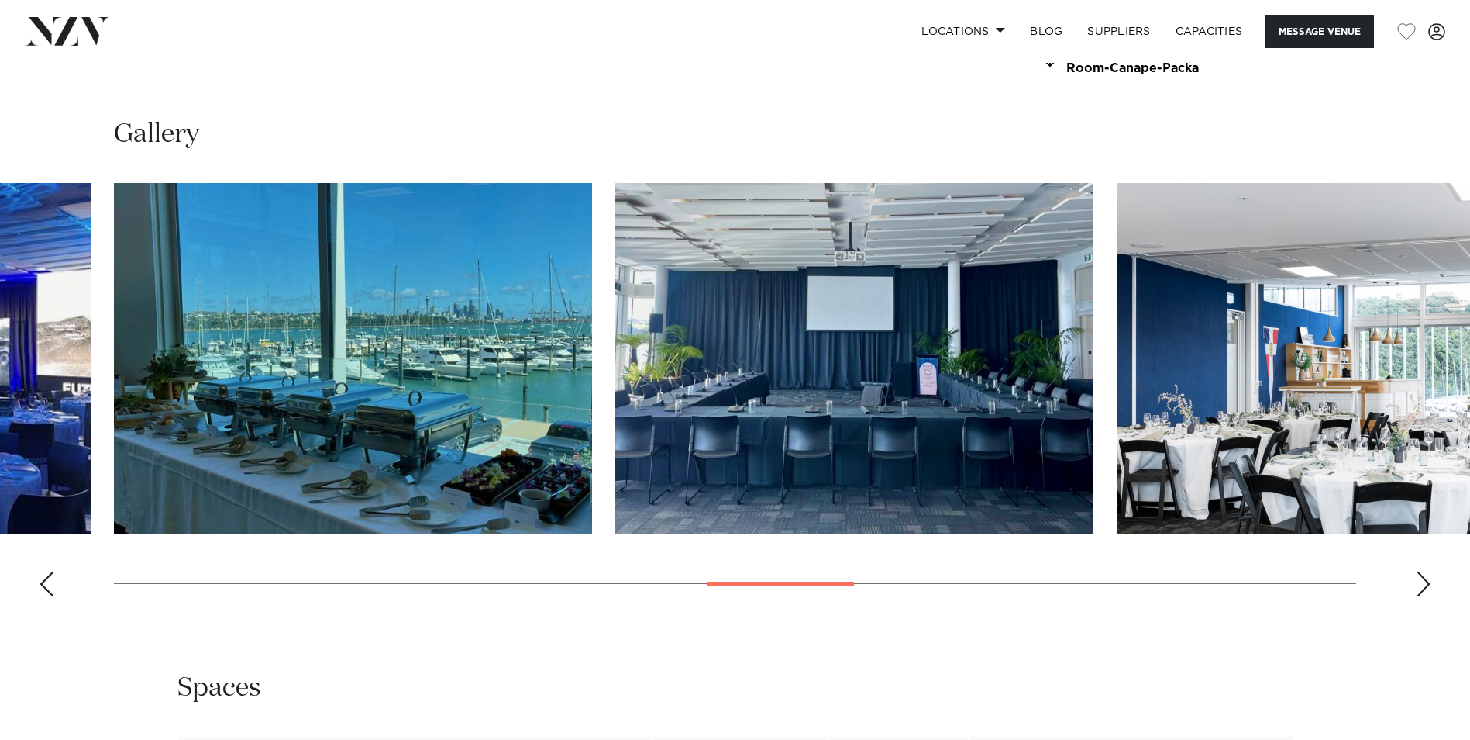
click at [50, 571] on div "Previous slide" at bounding box center [47, 583] width 16 height 25
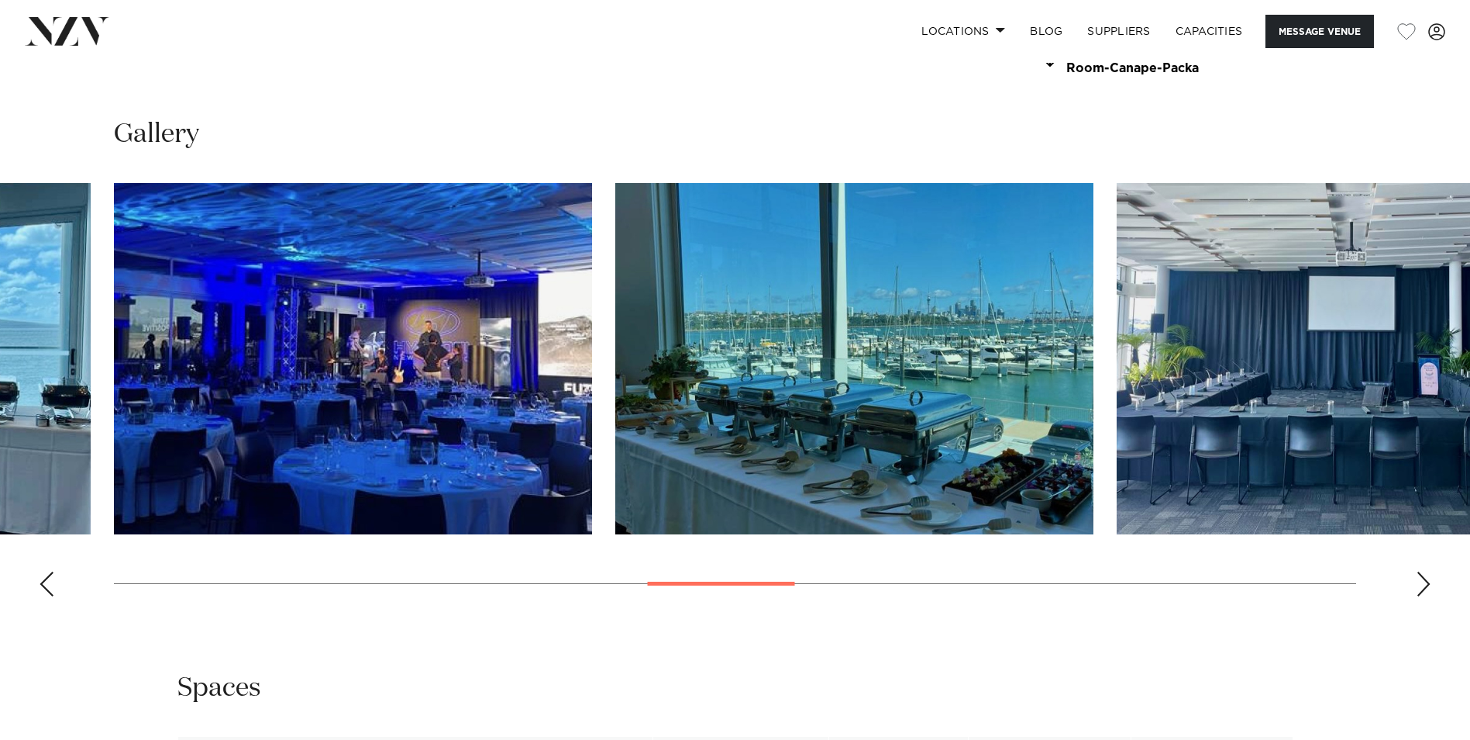
click at [50, 571] on div "Previous slide" at bounding box center [47, 583] width 16 height 25
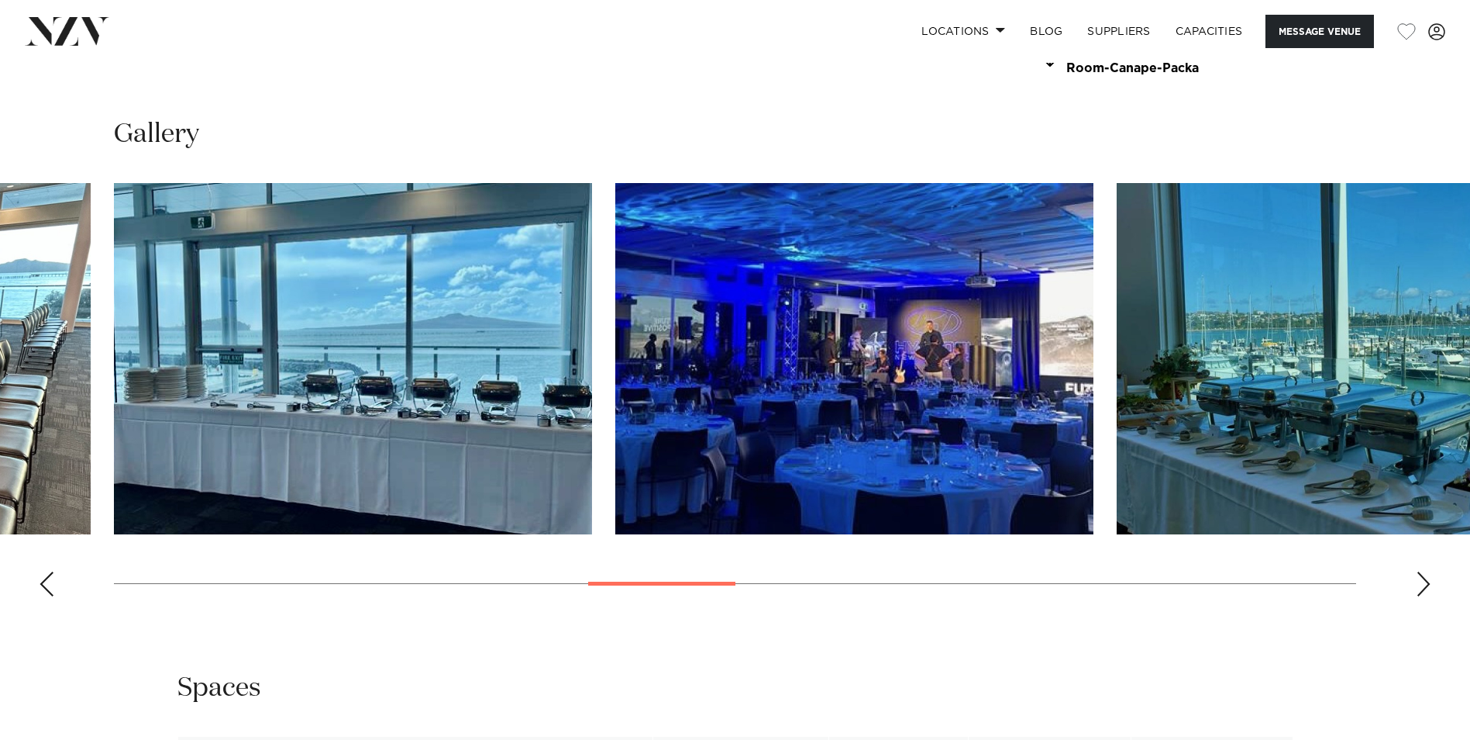
click at [716, 426] on img "10 / 21" at bounding box center [854, 358] width 478 height 351
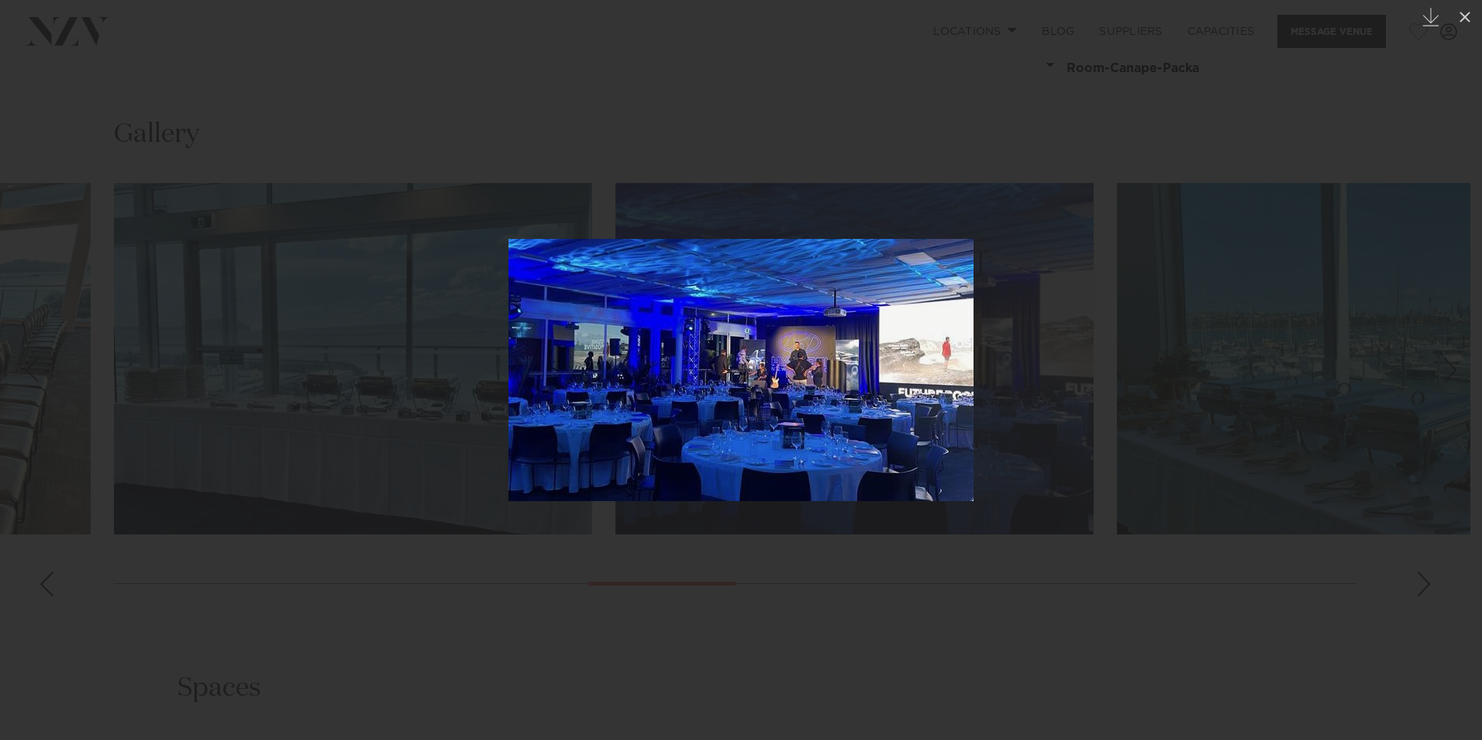
click at [1344, 92] on div at bounding box center [741, 370] width 1482 height 740
